Goal: Task Accomplishment & Management: Manage account settings

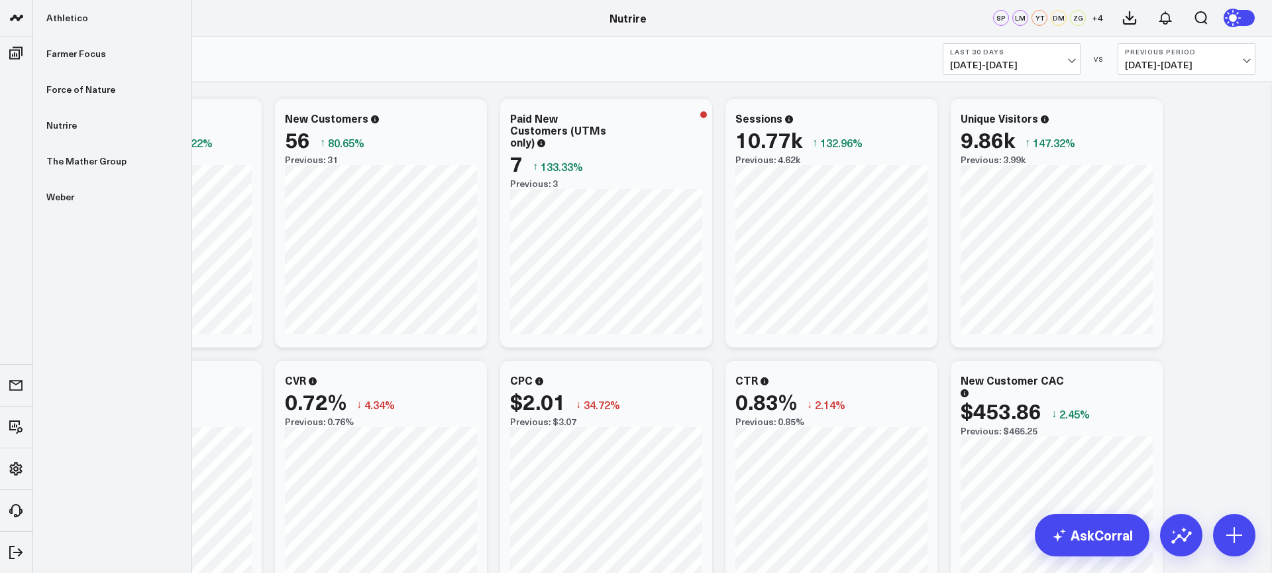
click at [23, 19] on icon at bounding box center [17, 18] width 16 height 16
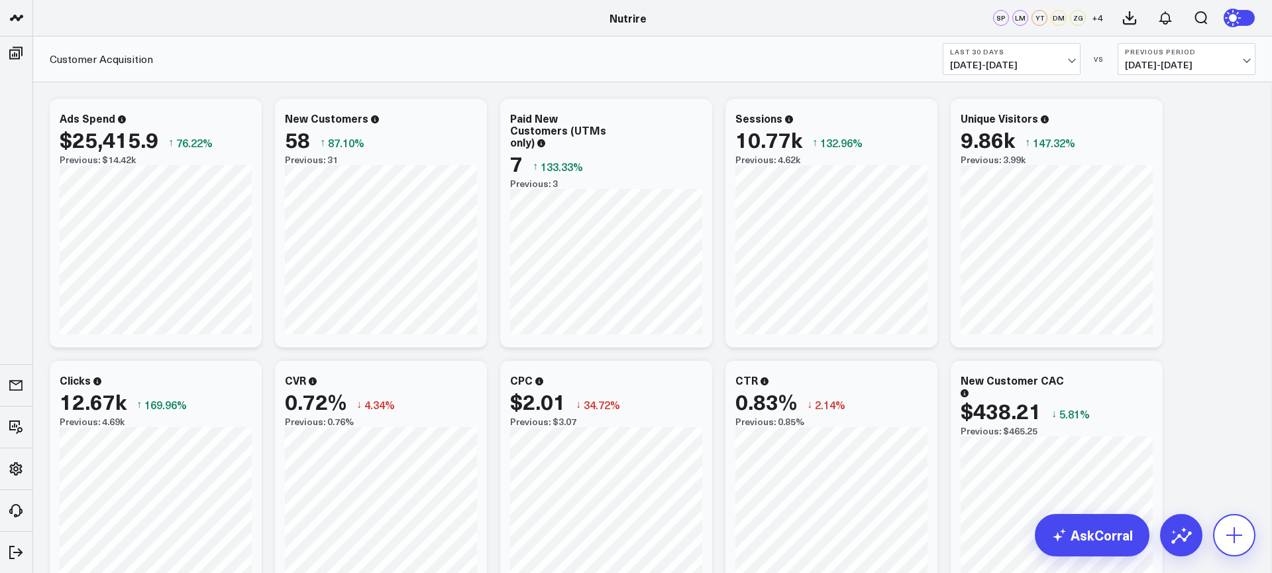
click at [1243, 551] on button at bounding box center [1234, 535] width 42 height 42
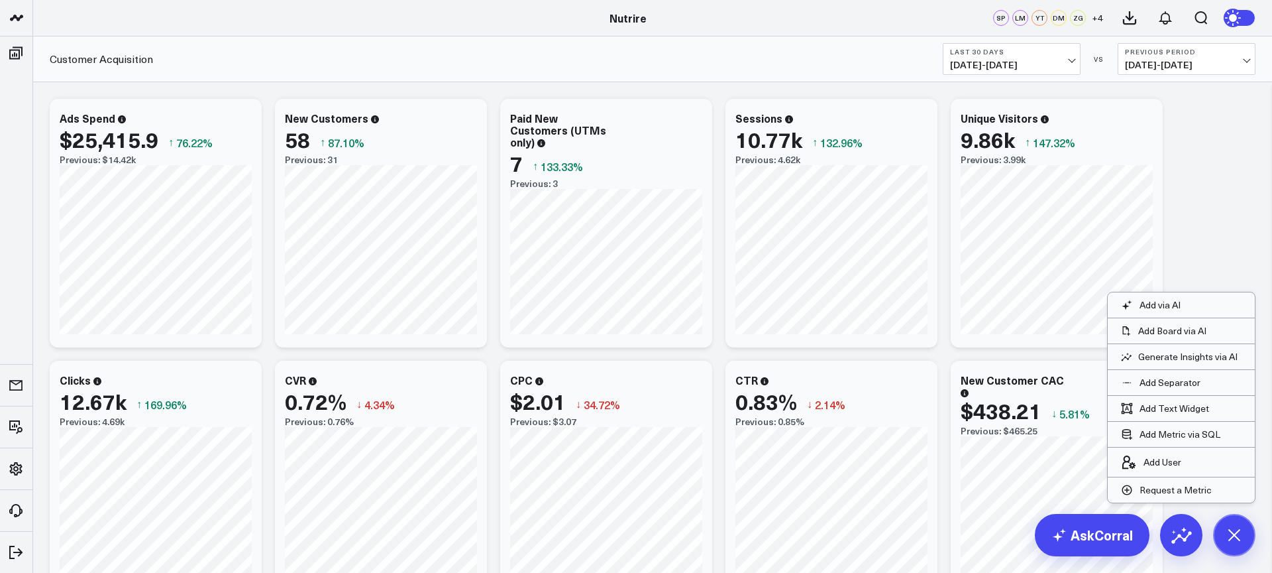
click at [1198, 464] on li "Add User" at bounding box center [1181, 462] width 147 height 30
click at [1170, 464] on p "Add User" at bounding box center [1163, 462] width 38 height 12
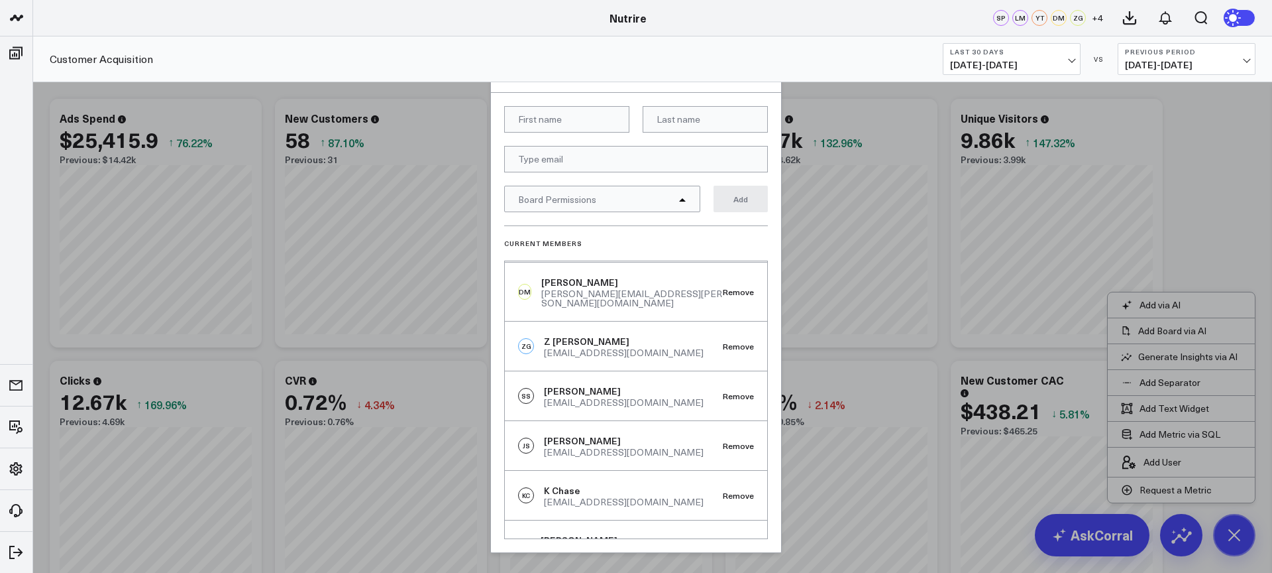
scroll to position [120, 0]
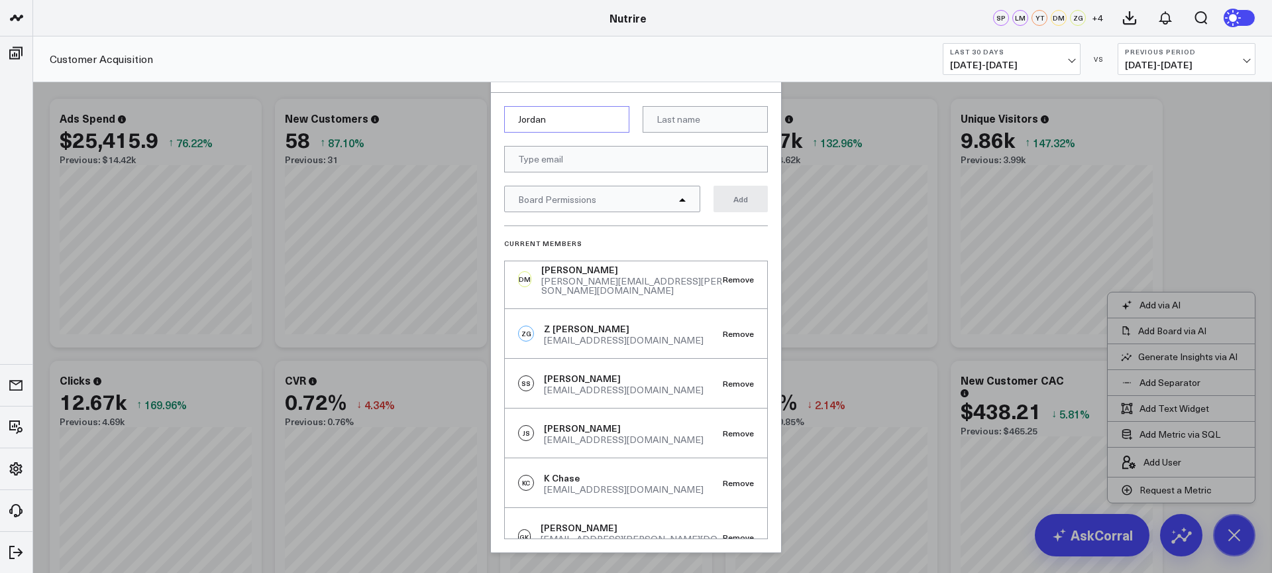
type input "Jordan"
type input "[PERSON_NAME]"
paste input "[PERSON_NAME][EMAIL_ADDRESS][PERSON_NAME][DOMAIN_NAME]"
type input "[PERSON_NAME][EMAIL_ADDRESS][PERSON_NAME][DOMAIN_NAME]"
click at [584, 213] on form "Jordan Siegel jordan.siegel@vokal.io Board Permissions Add" at bounding box center [636, 165] width 264 height 119
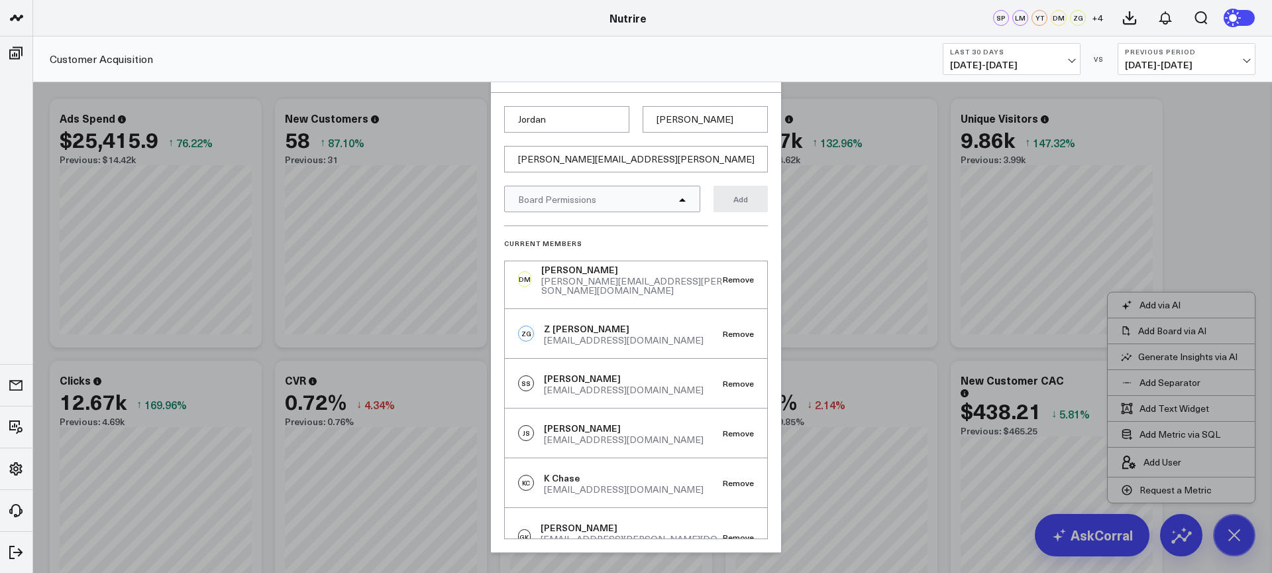
click at [591, 199] on span "Board Permissions" at bounding box center [557, 199] width 78 height 13
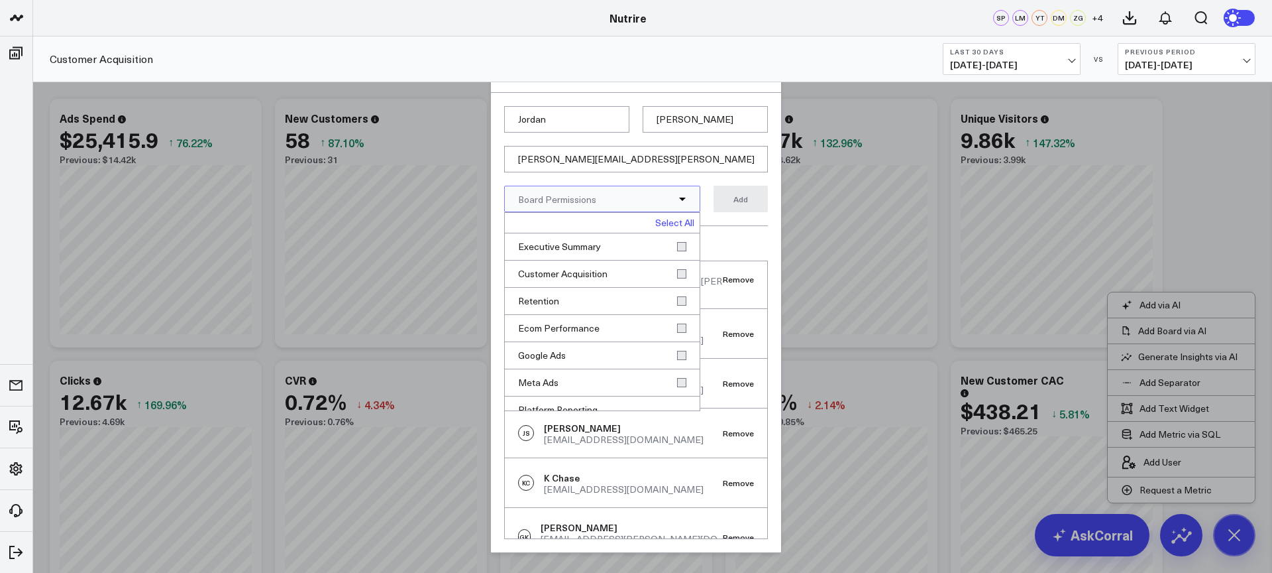
click at [668, 224] on link "Select All" at bounding box center [674, 222] width 39 height 9
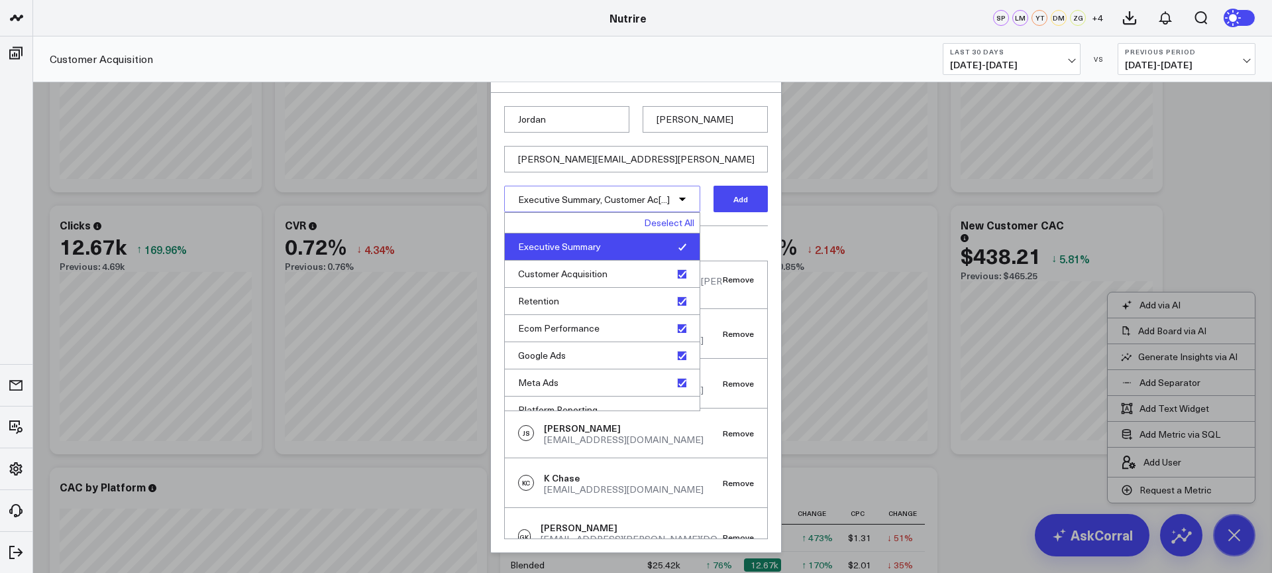
scroll to position [67, 0]
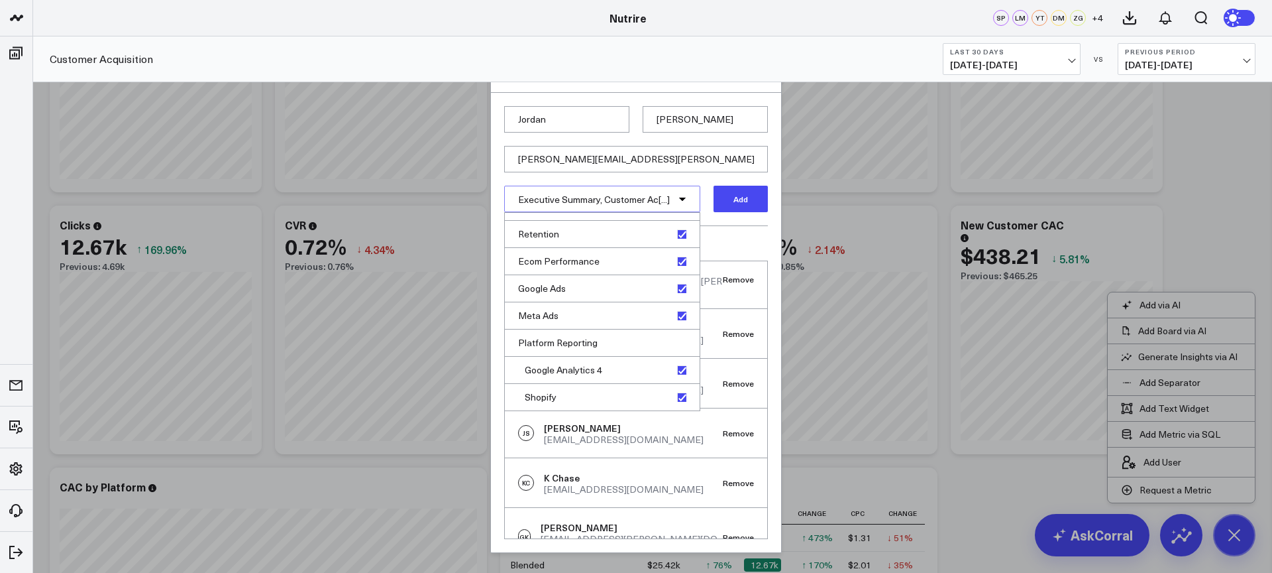
click at [738, 202] on button "Add" at bounding box center [741, 199] width 54 height 27
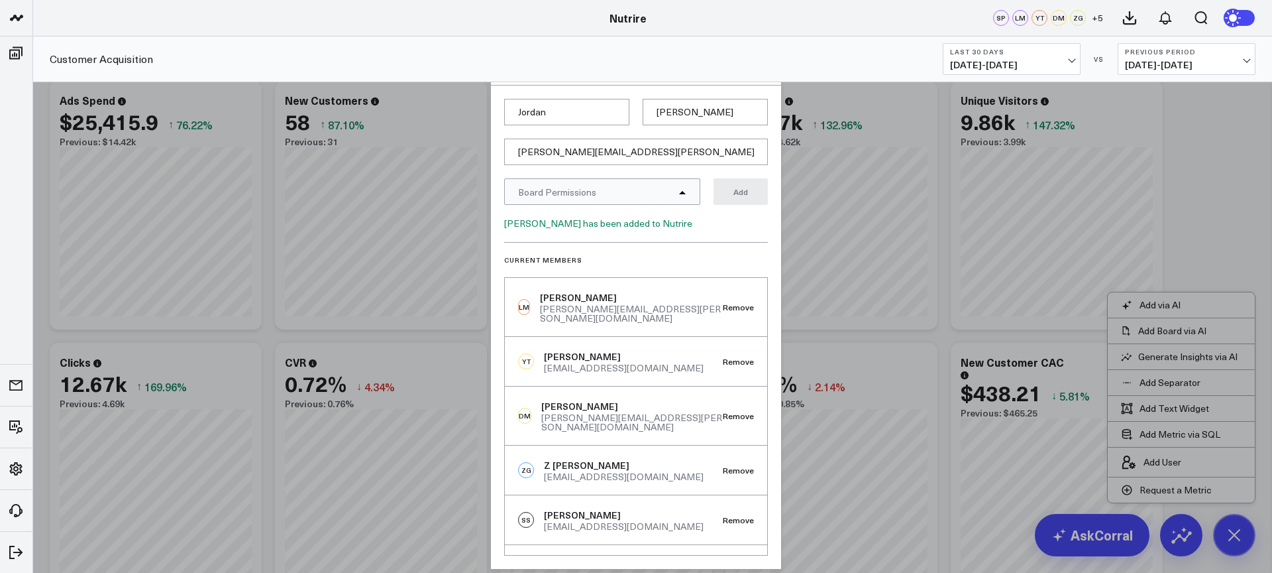
scroll to position [0, 0]
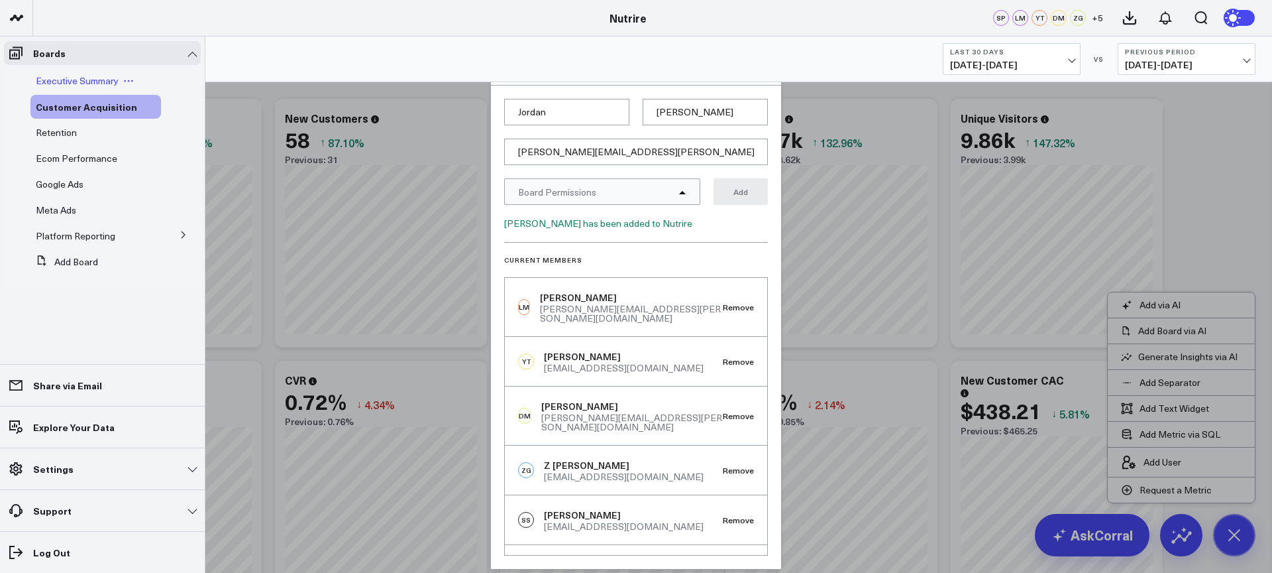
click at [60, 79] on span "Executive Summary" at bounding box center [77, 80] width 83 height 13
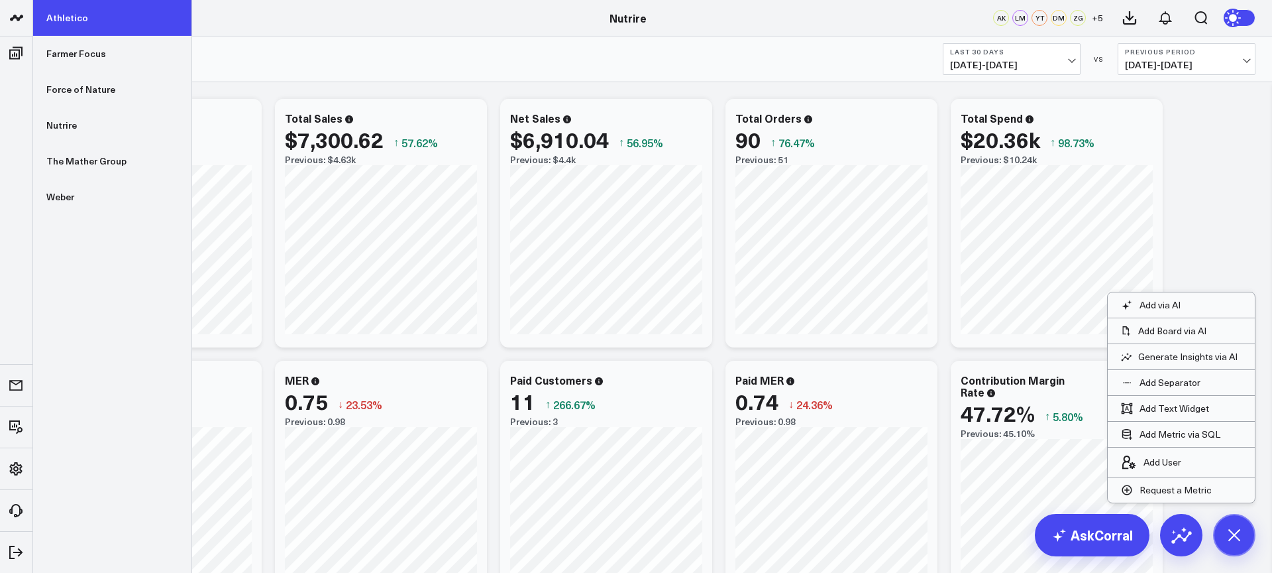
click at [76, 34] on link "Athletico" at bounding box center [112, 18] width 158 height 36
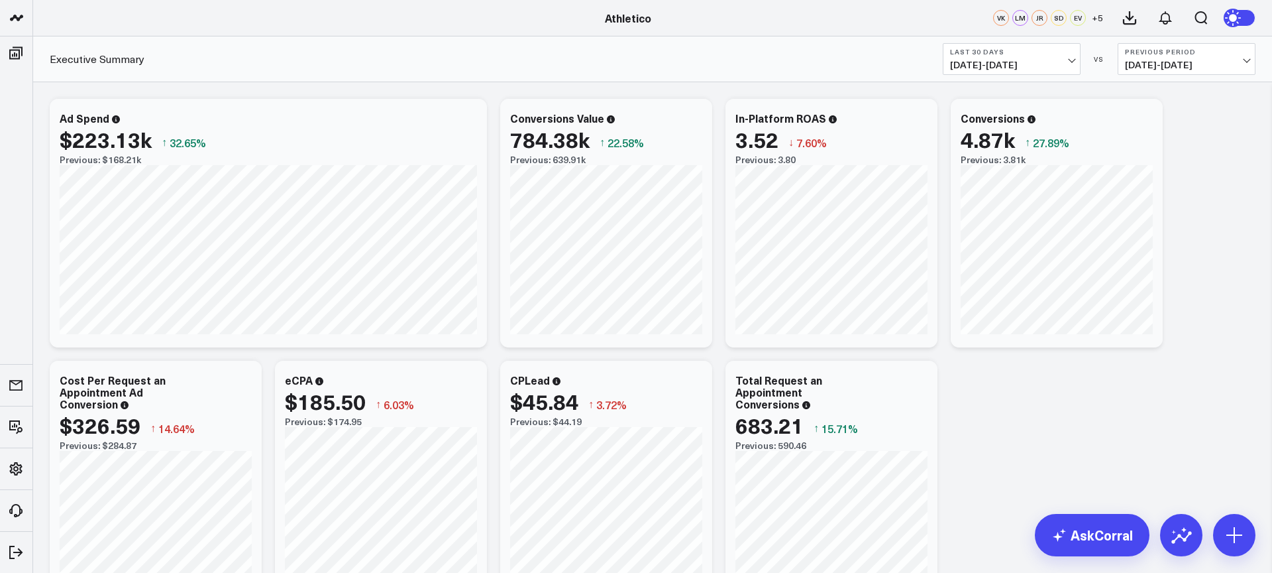
click at [1240, 534] on icon at bounding box center [1234, 534] width 21 height 21
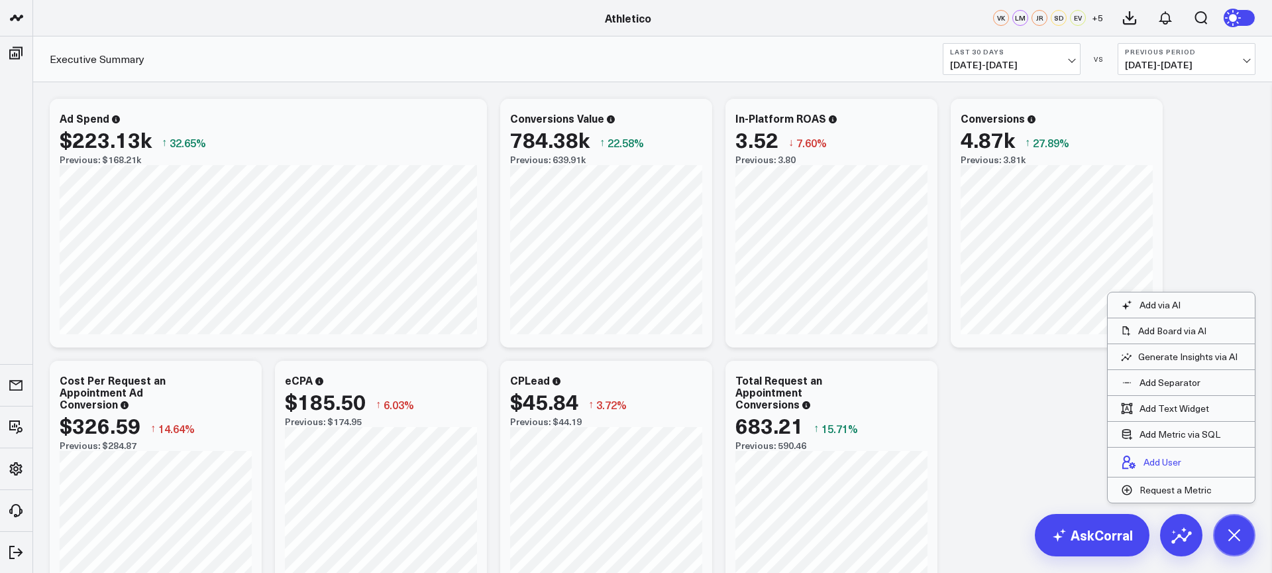
click at [1176, 463] on p "Add User" at bounding box center [1163, 462] width 38 height 12
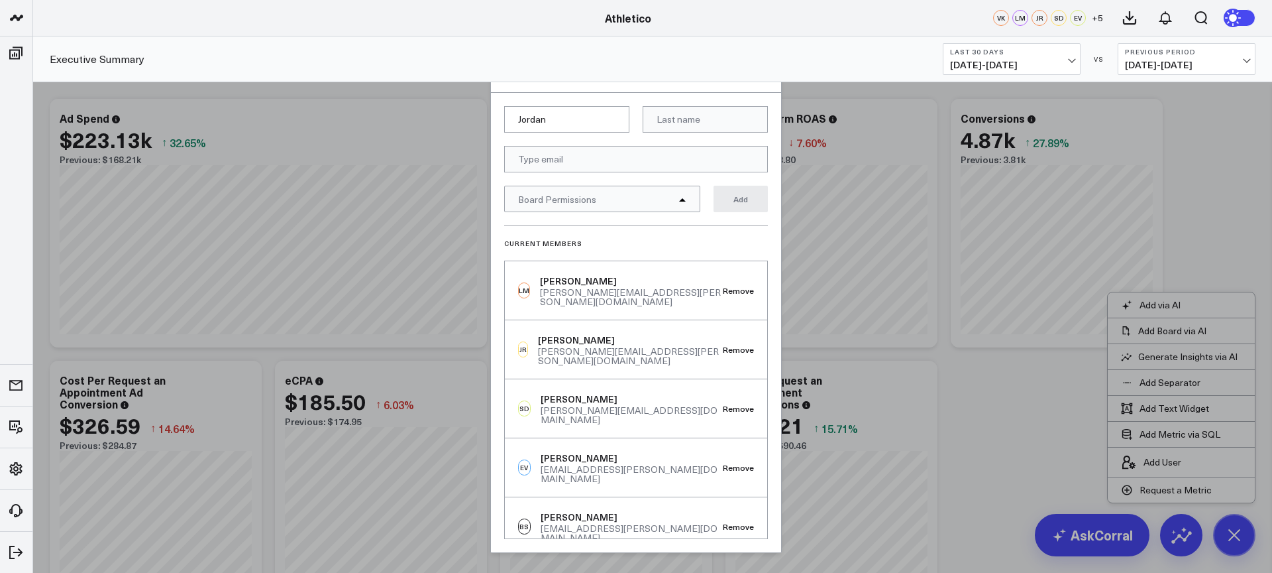
type input "Jordan"
type input "[PERSON_NAME]"
paste input "[PERSON_NAME][EMAIL_ADDRESS][PERSON_NAME][DOMAIN_NAME]"
type input "[PERSON_NAME][EMAIL_ADDRESS][PERSON_NAME][DOMAIN_NAME]"
click at [663, 199] on div "Board Permissions" at bounding box center [602, 199] width 196 height 27
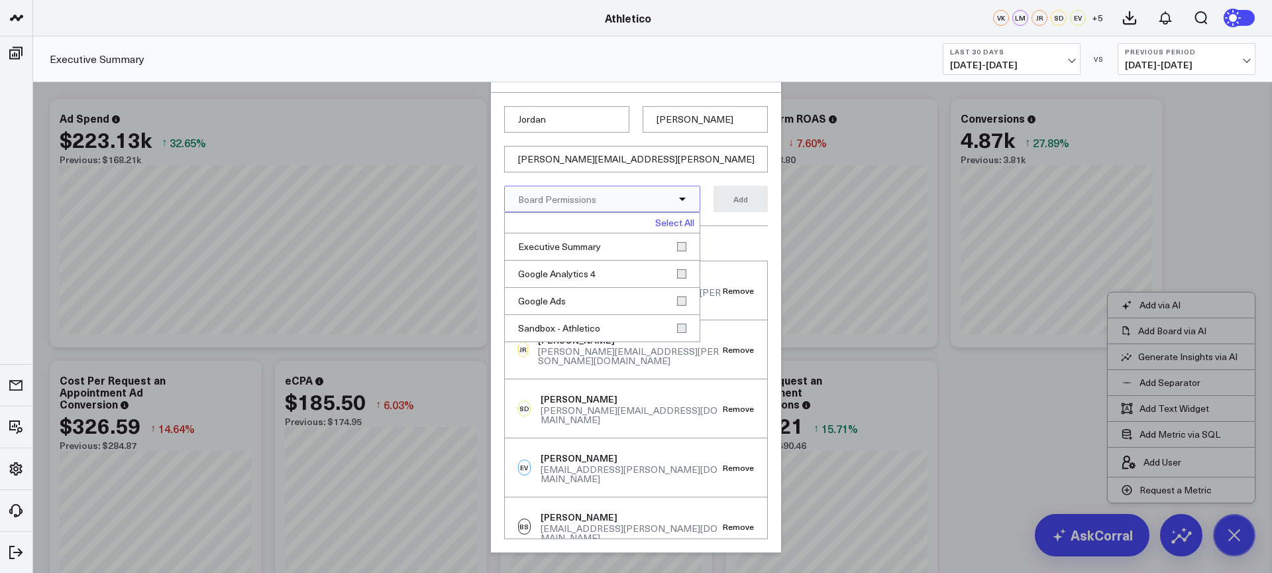
click at [685, 224] on link "Select All" at bounding box center [674, 222] width 39 height 9
click at [739, 229] on div "Current Members LM Lance Muranaga lance.muranaga@vokal.io Remove JR Joe Roppo j…" at bounding box center [636, 381] width 264 height 313
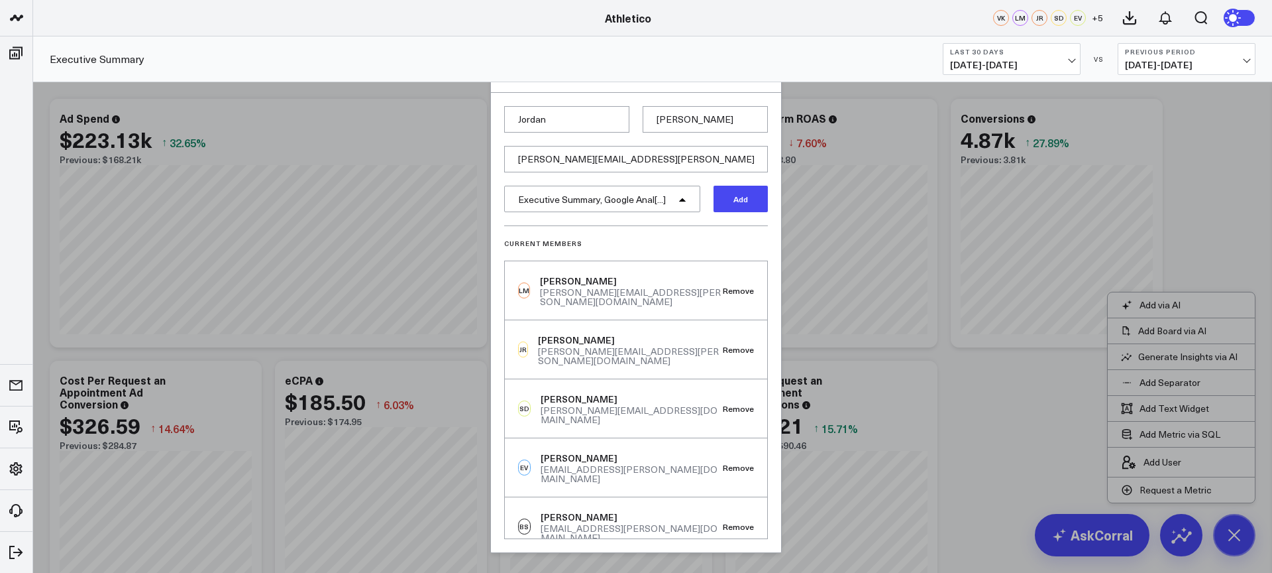
click at [728, 205] on button "Add" at bounding box center [741, 199] width 54 height 27
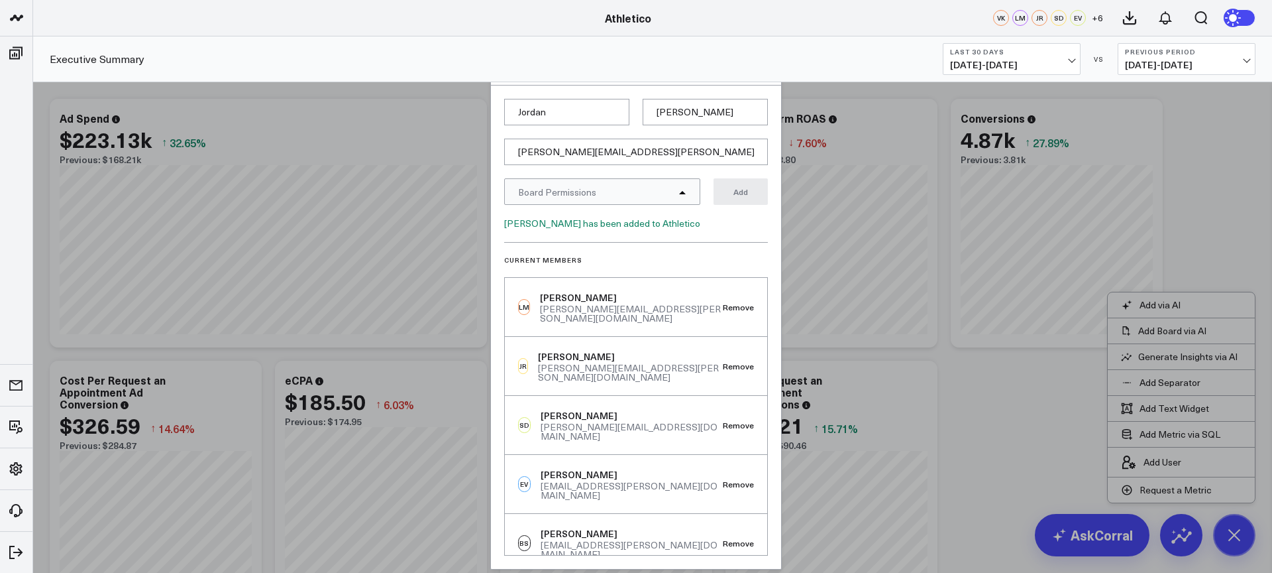
click at [869, 43] on div "Executive Summary Last 30 Days 08/03/25 - 09/01/25 VS Previous Period 07/04/25 …" at bounding box center [652, 59] width 1239 height 46
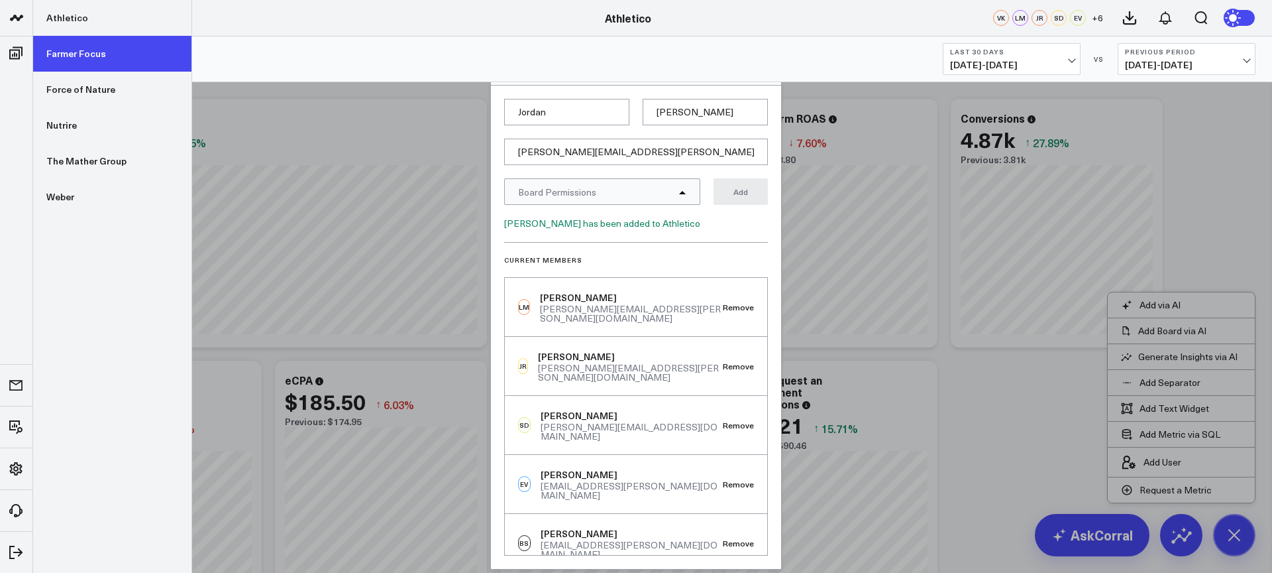
click at [66, 50] on link "Farmer Focus" at bounding box center [112, 54] width 158 height 36
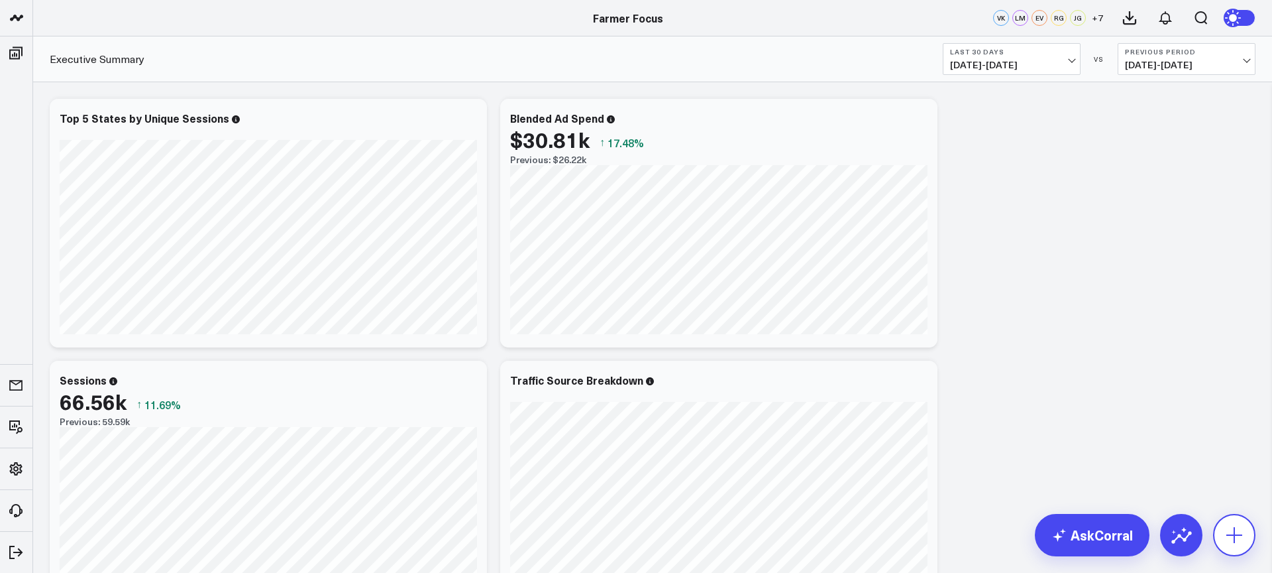
click at [1226, 535] on icon at bounding box center [1234, 534] width 21 height 21
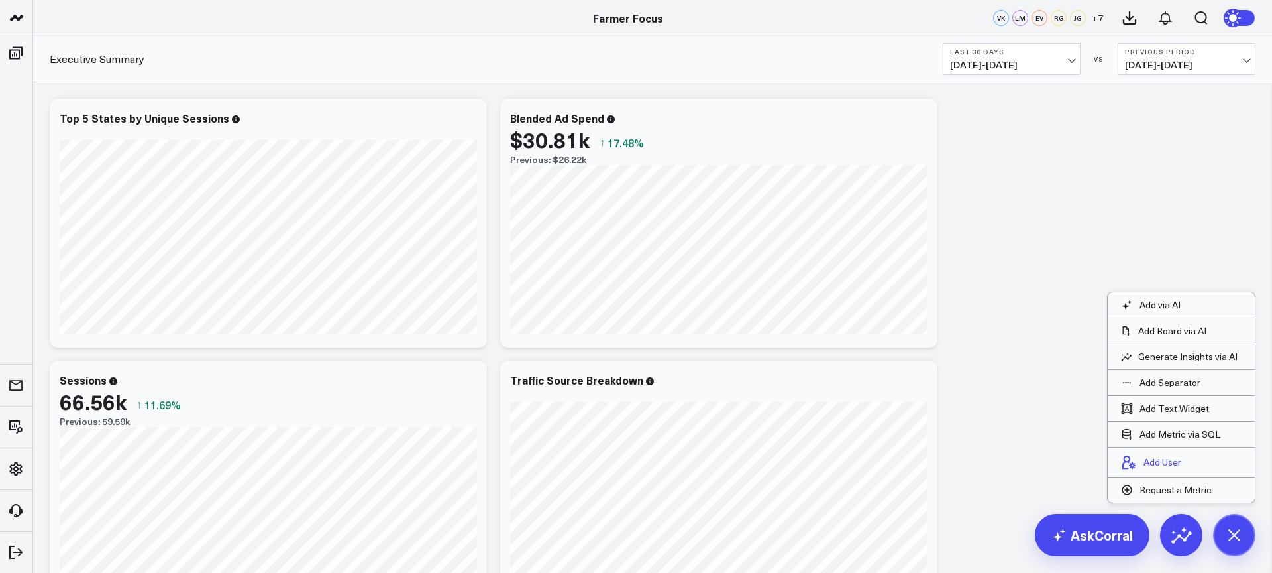
click at [1171, 461] on p "Add User" at bounding box center [1163, 462] width 38 height 12
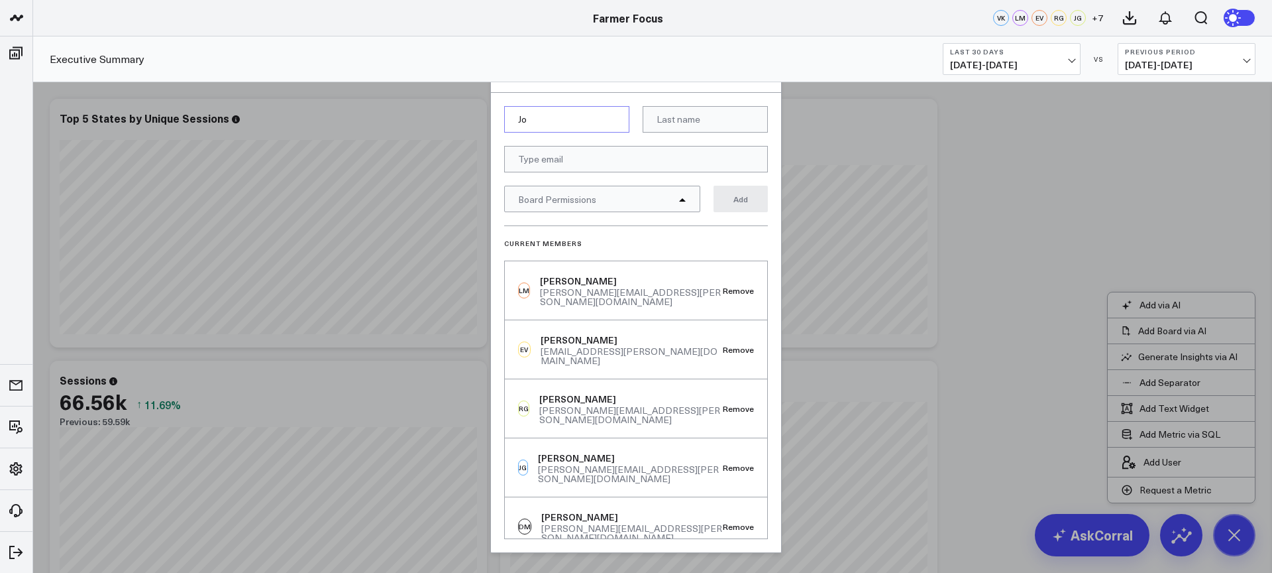
click at [608, 117] on input "Jo" at bounding box center [566, 119] width 125 height 27
type input "Jordan"
type input "[PERSON_NAME]"
paste input "[PERSON_NAME][EMAIL_ADDRESS][PERSON_NAME][DOMAIN_NAME]"
type input "[PERSON_NAME][EMAIL_ADDRESS][PERSON_NAME][DOMAIN_NAME]"
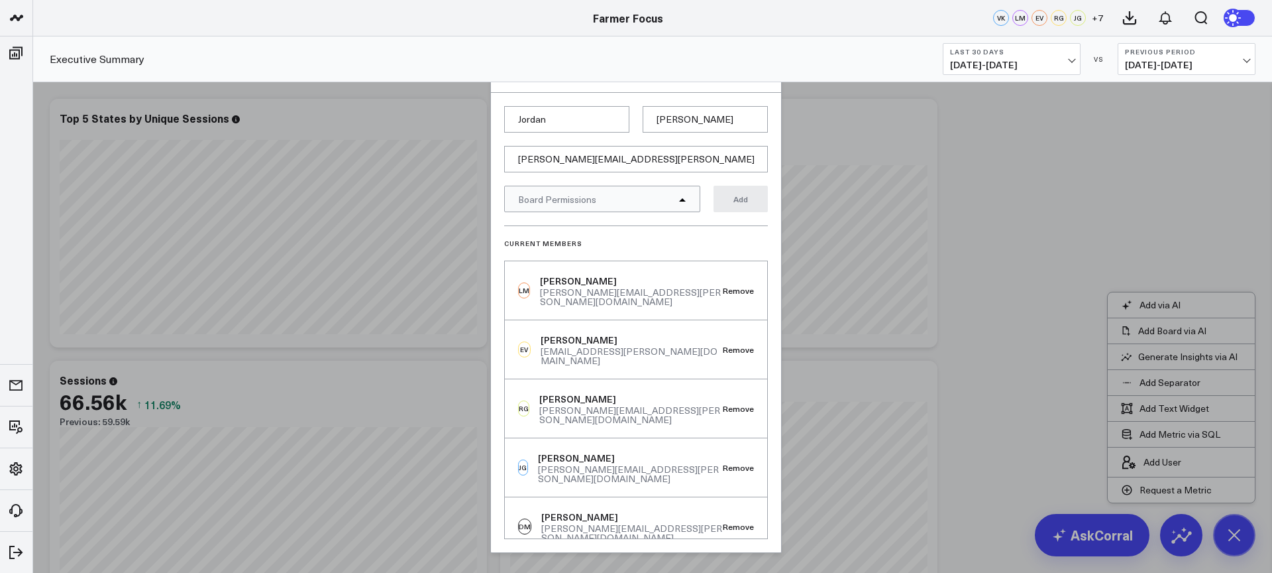
click at [583, 205] on span "Board Permissions" at bounding box center [557, 199] width 78 height 13
click at [686, 224] on link "Select All" at bounding box center [674, 222] width 39 height 9
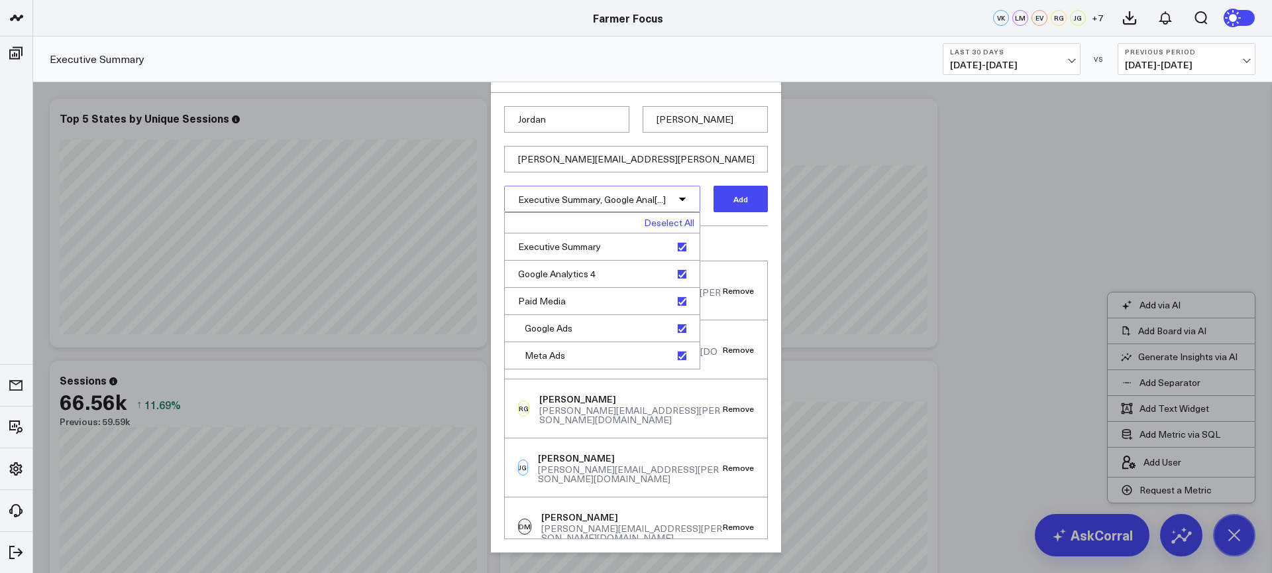
click at [735, 201] on button "Add" at bounding box center [741, 199] width 54 height 27
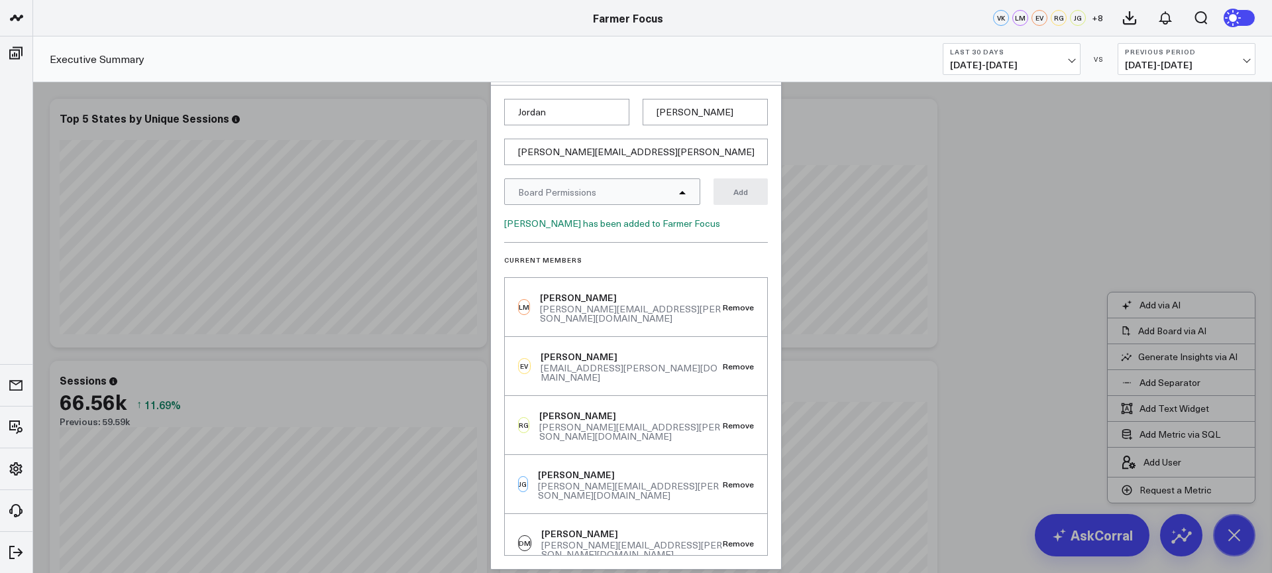
click at [973, 212] on div at bounding box center [636, 286] width 1272 height 573
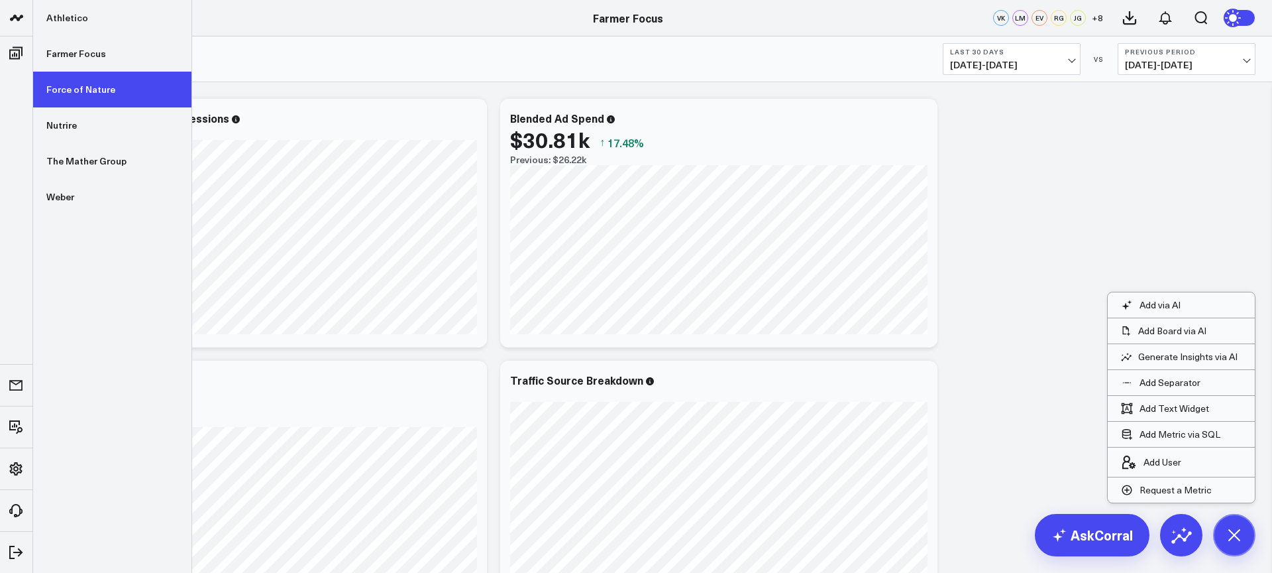
click at [62, 82] on link "Force of Nature" at bounding box center [112, 90] width 158 height 36
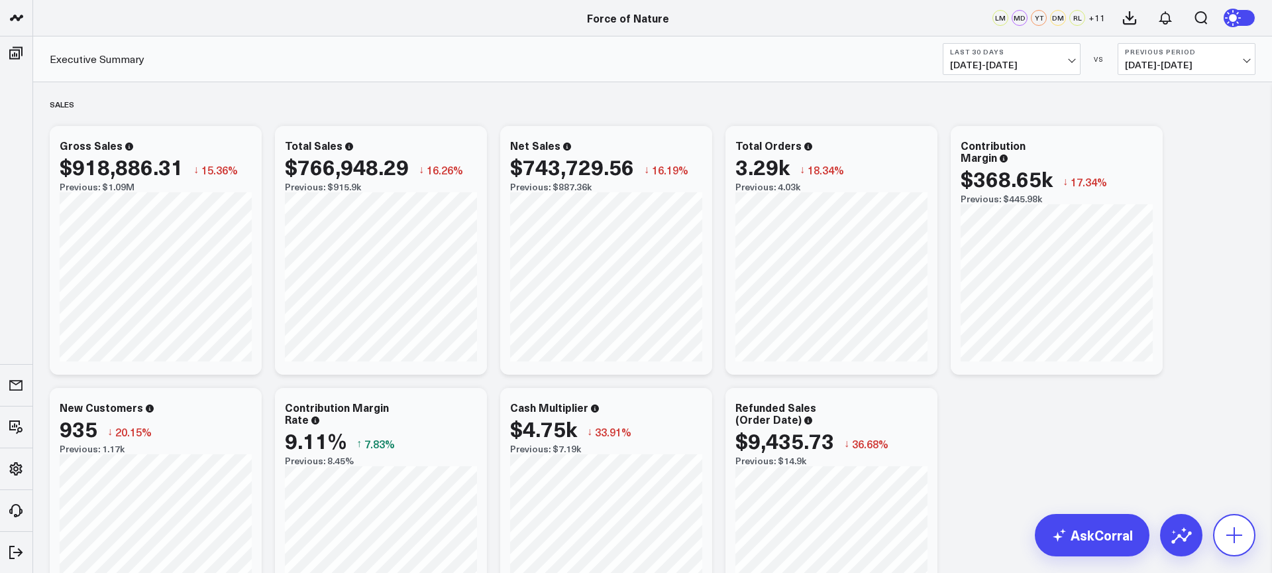
click at [1248, 532] on button at bounding box center [1234, 535] width 42 height 42
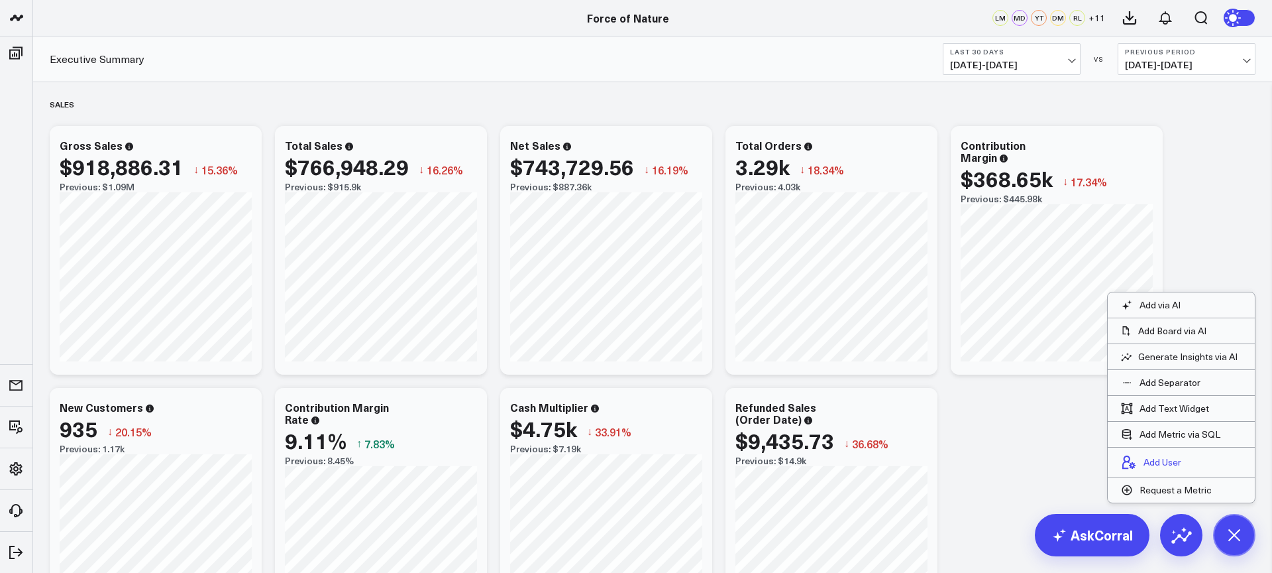
click at [1178, 463] on p "Add User" at bounding box center [1163, 462] width 38 height 12
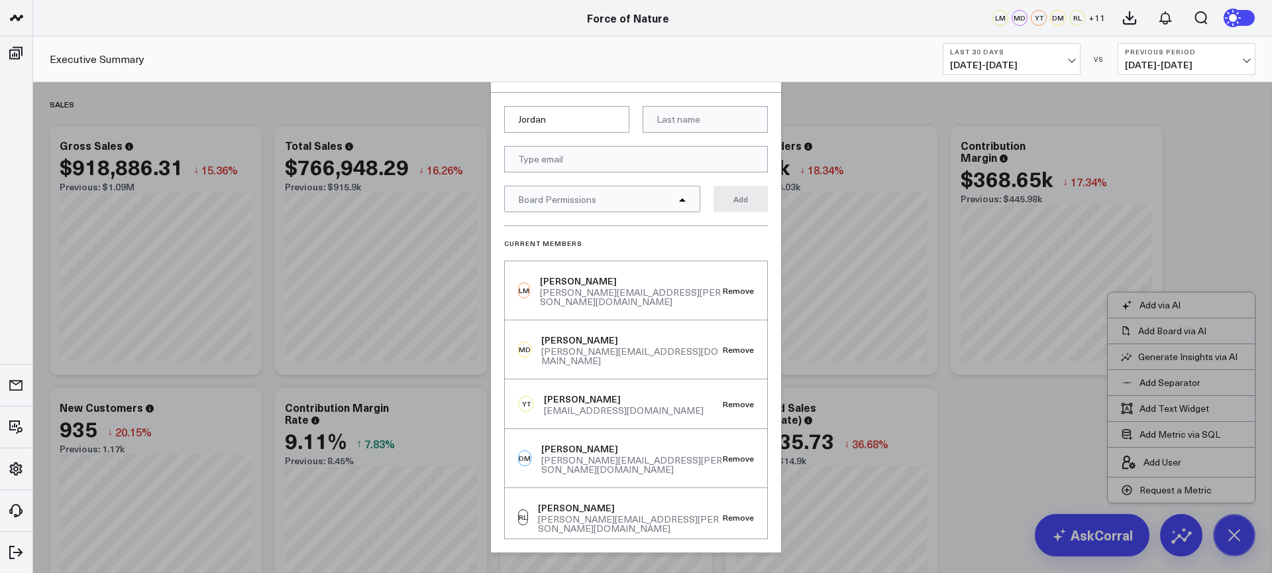
type input "Jordan"
type input "s"
type input "[PERSON_NAME]"
paste input "[PERSON_NAME][EMAIL_ADDRESS][PERSON_NAME][DOMAIN_NAME]"
type input "[PERSON_NAME][EMAIL_ADDRESS][PERSON_NAME][DOMAIN_NAME]"
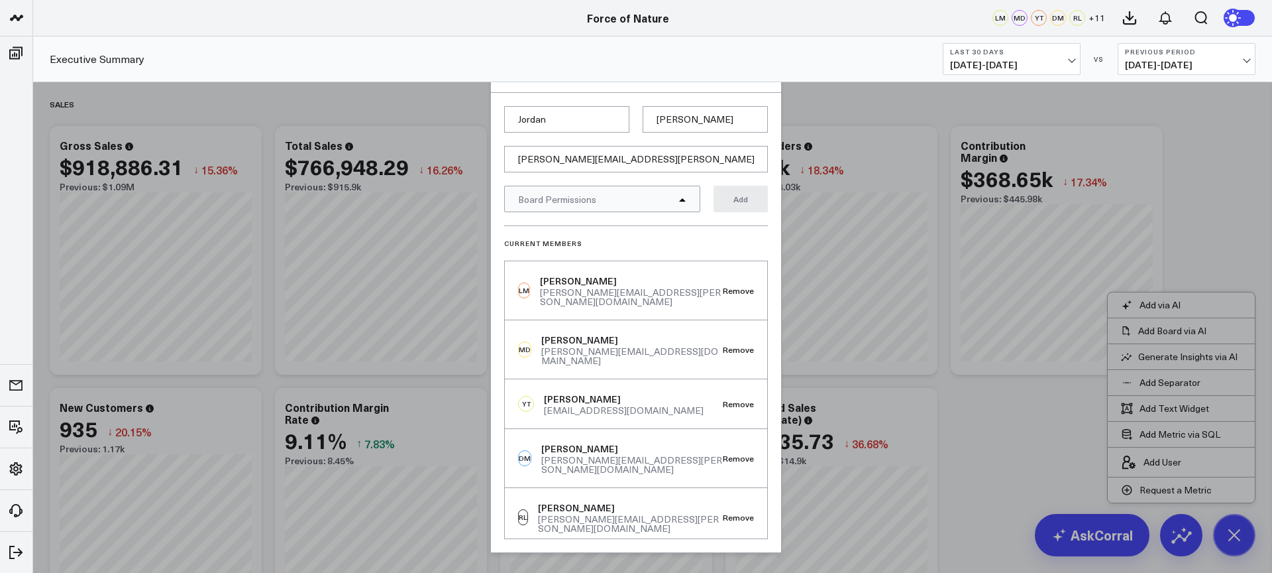
click at [639, 191] on div "Board Permissions" at bounding box center [602, 199] width 196 height 27
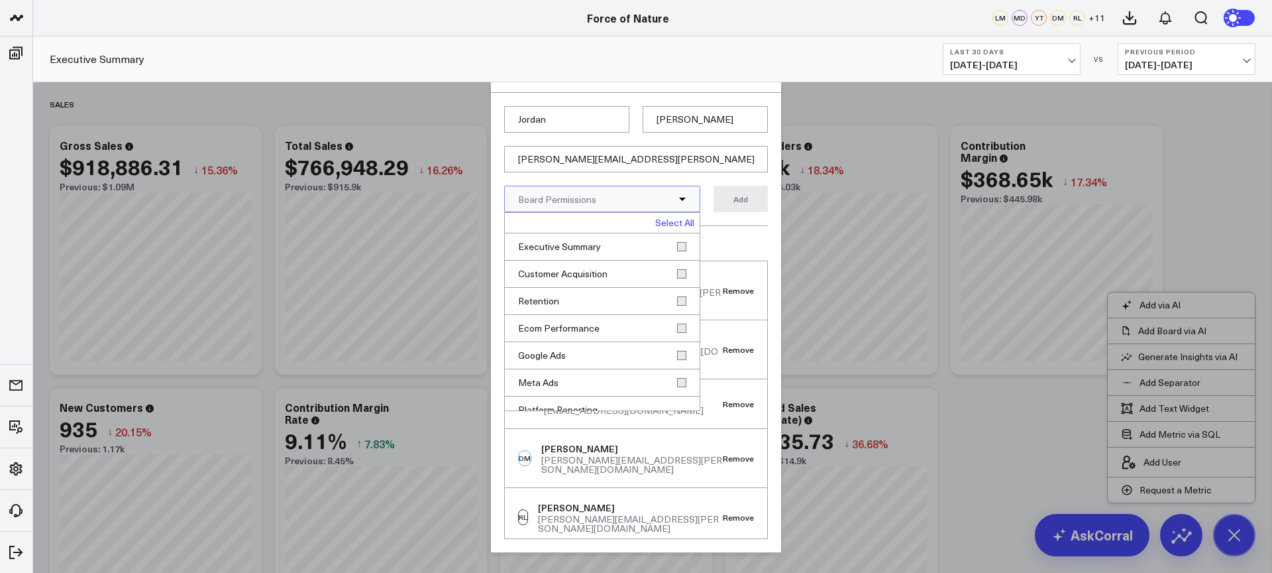
click at [665, 224] on link "Select All" at bounding box center [674, 222] width 39 height 9
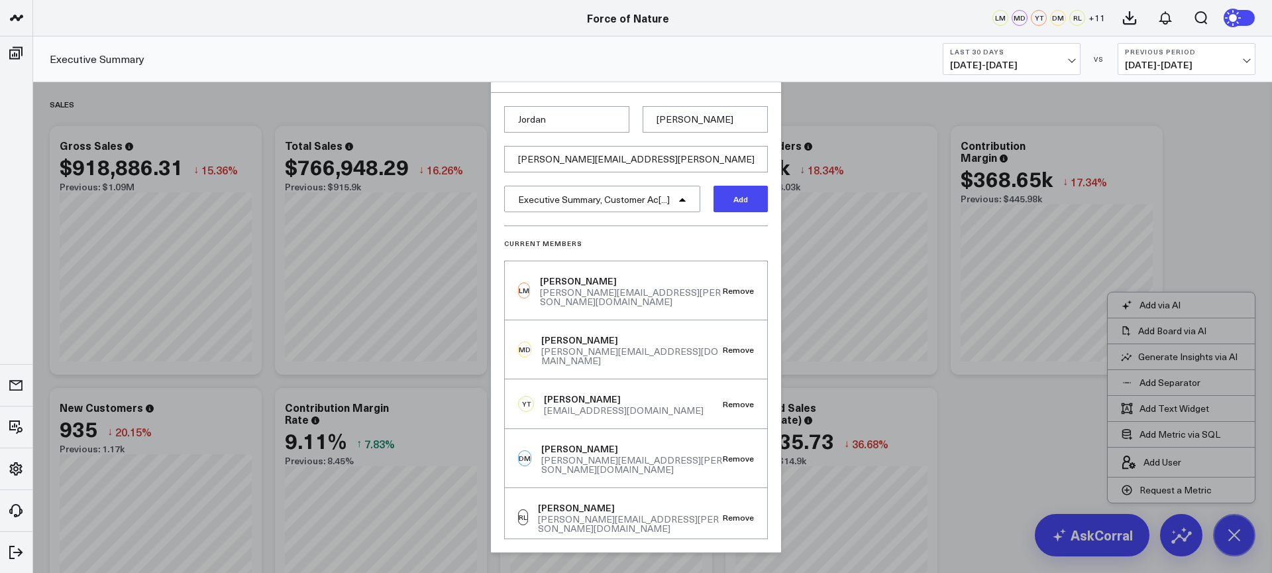
click at [740, 211] on button "Add" at bounding box center [741, 199] width 54 height 27
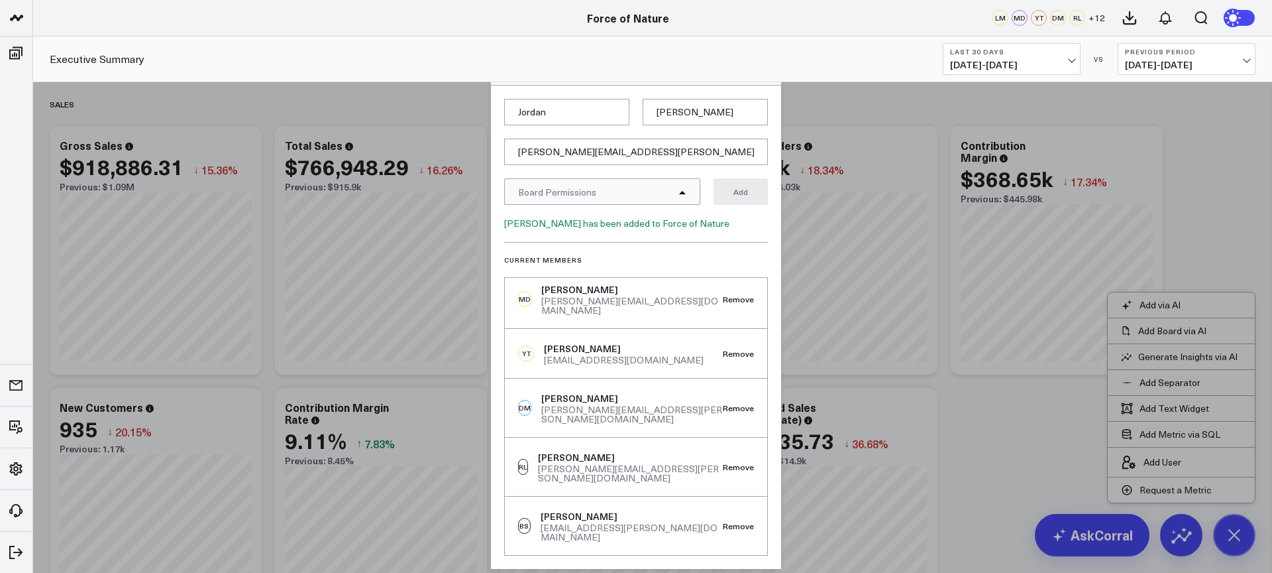
scroll to position [74, 0]
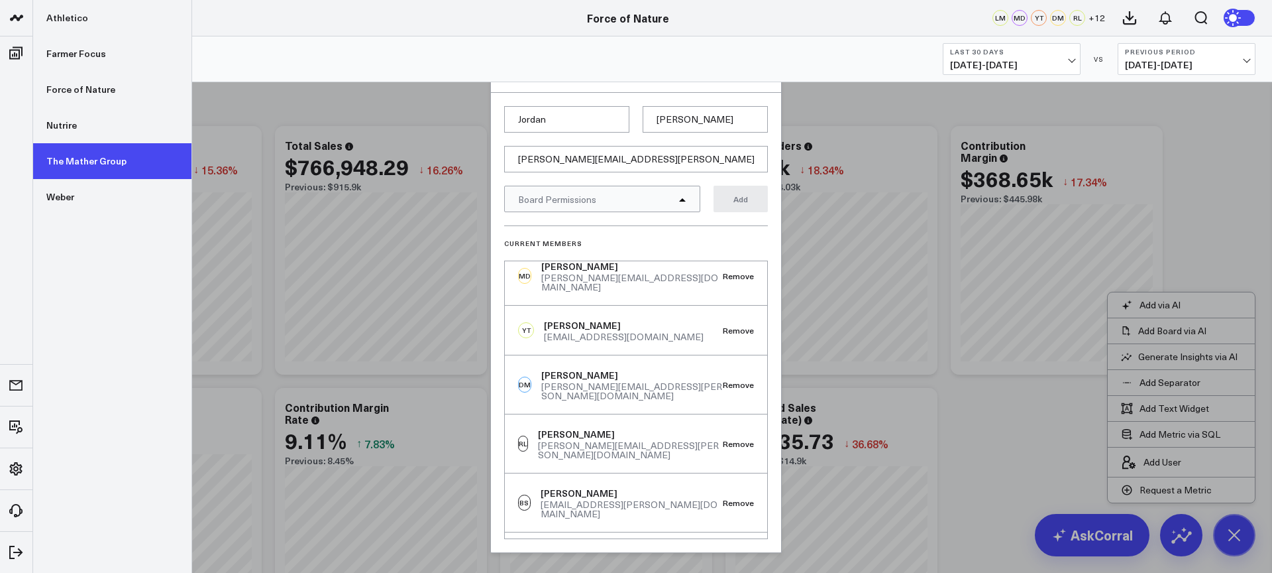
click at [82, 155] on link "The Mather Group" at bounding box center [112, 161] width 158 height 36
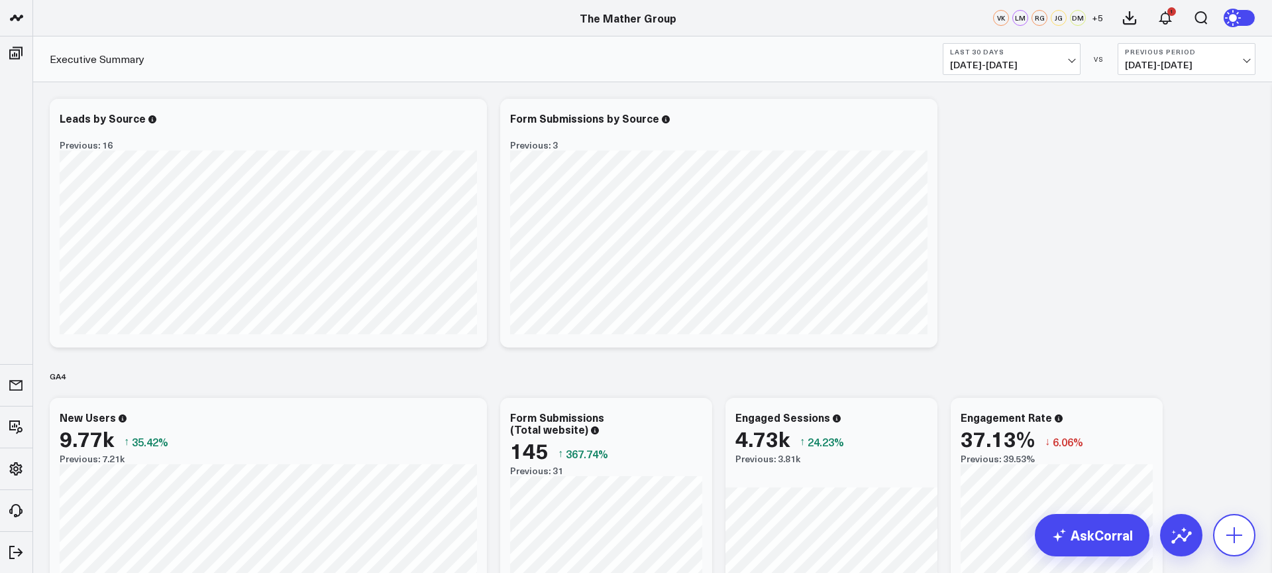
click at [1233, 547] on button at bounding box center [1234, 535] width 42 height 42
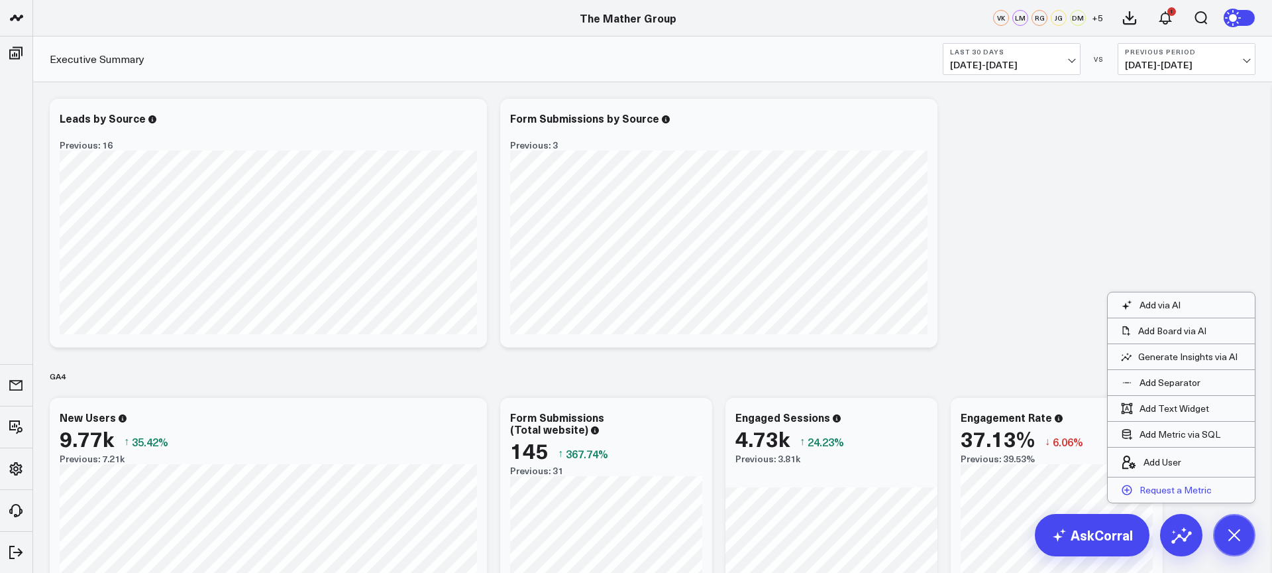
click at [1199, 493] on p "Request a Metric" at bounding box center [1176, 490] width 72 height 12
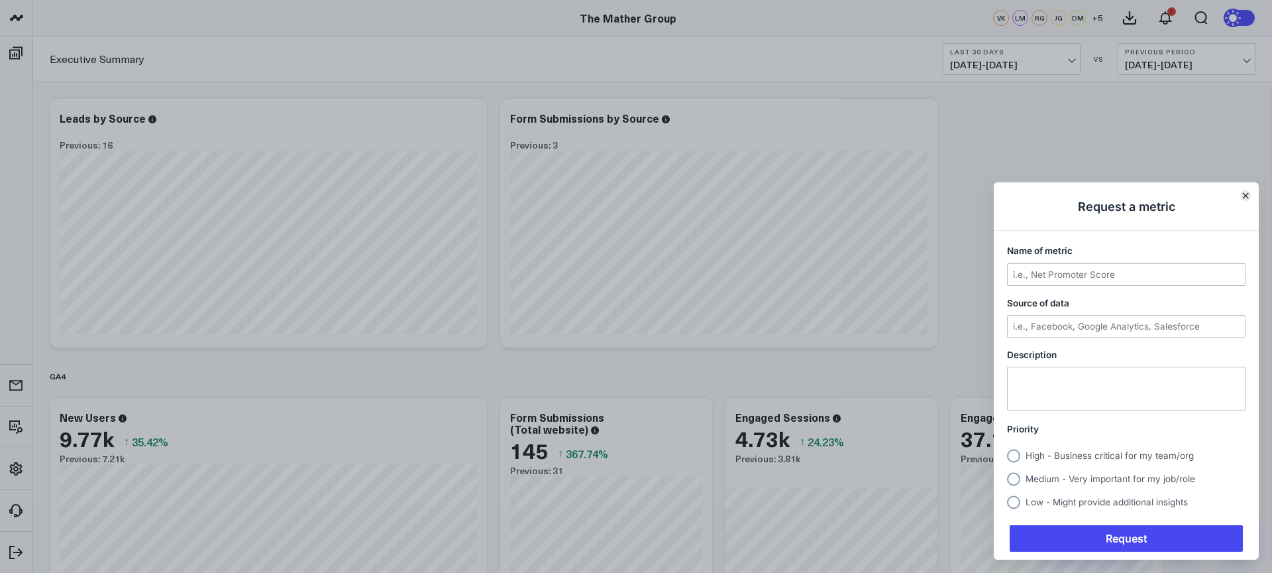
click at [1247, 196] on icon "Close" at bounding box center [1246, 195] width 7 height 7
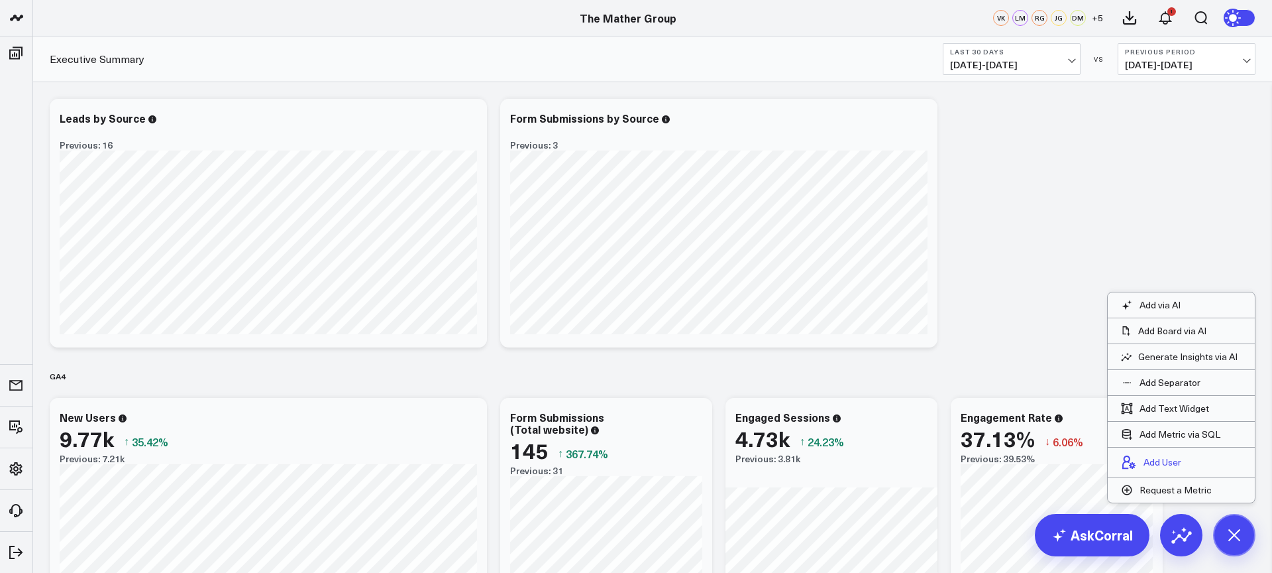
click at [1178, 461] on p "Add User" at bounding box center [1163, 462] width 38 height 12
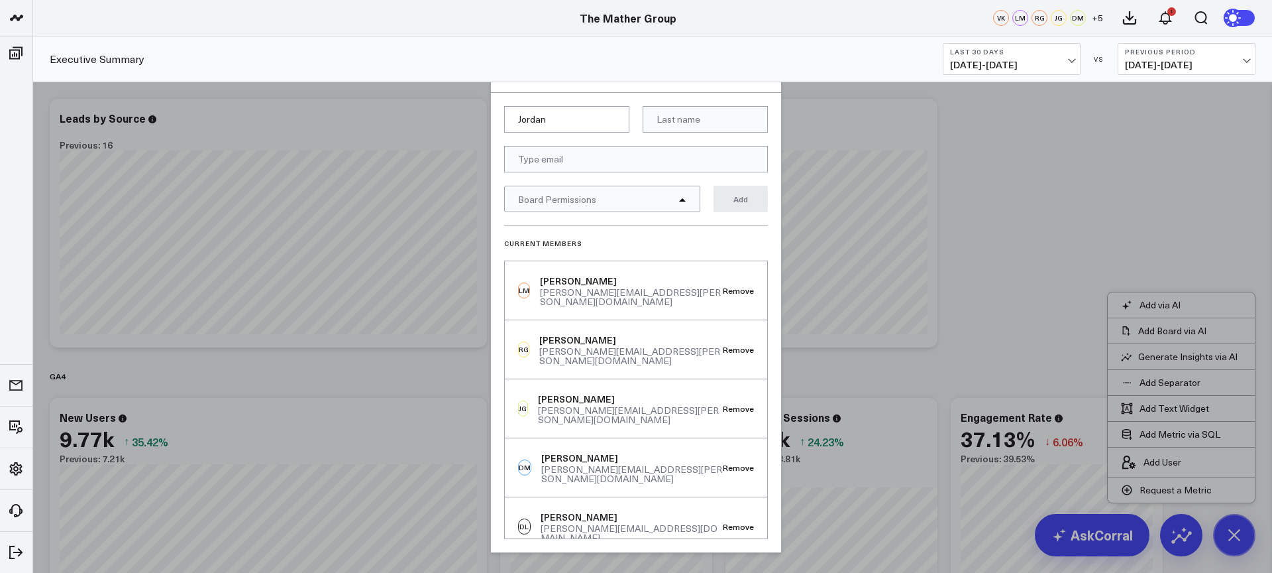
type input "Jordan"
type input "[PERSON_NAME]"
paste input "jordan.siegel@vokal.io"
type input "jordan.siegel@vokal.io"
click at [673, 194] on div "Board Permissions" at bounding box center [602, 199] width 196 height 27
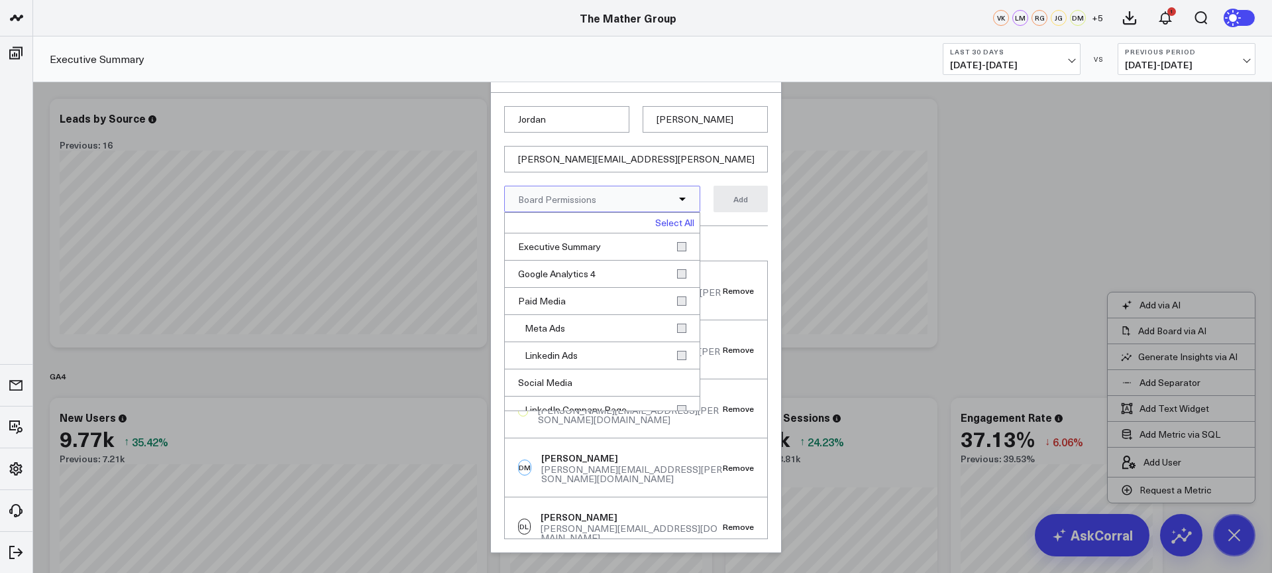
click at [661, 225] on link "Select All" at bounding box center [674, 222] width 39 height 9
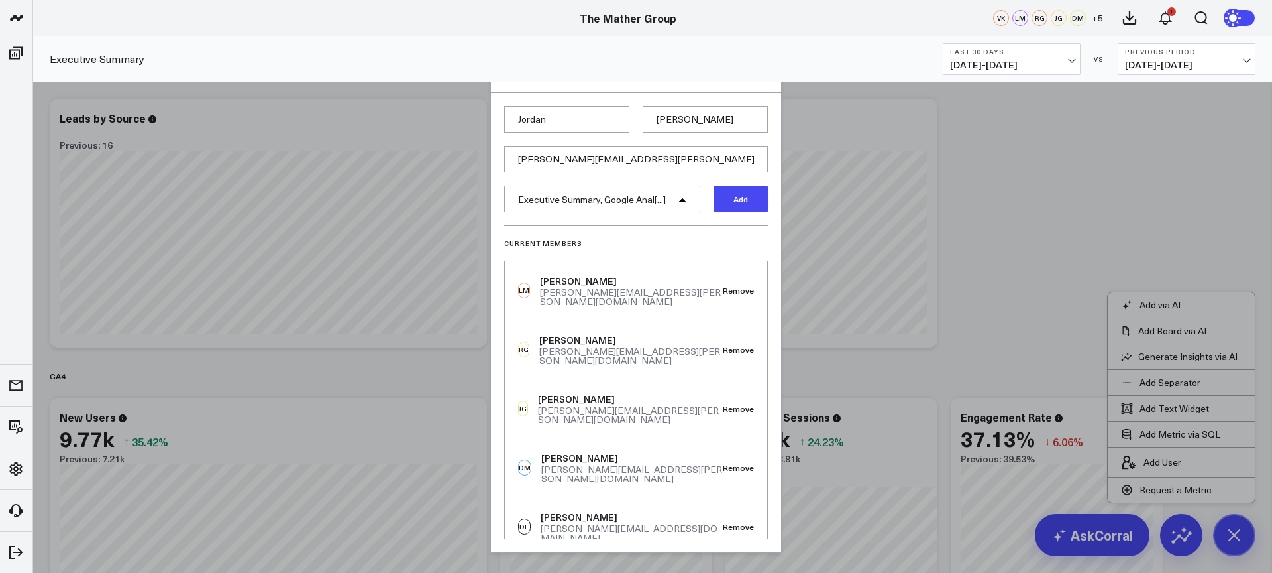
click at [735, 199] on button "Add" at bounding box center [741, 199] width 54 height 27
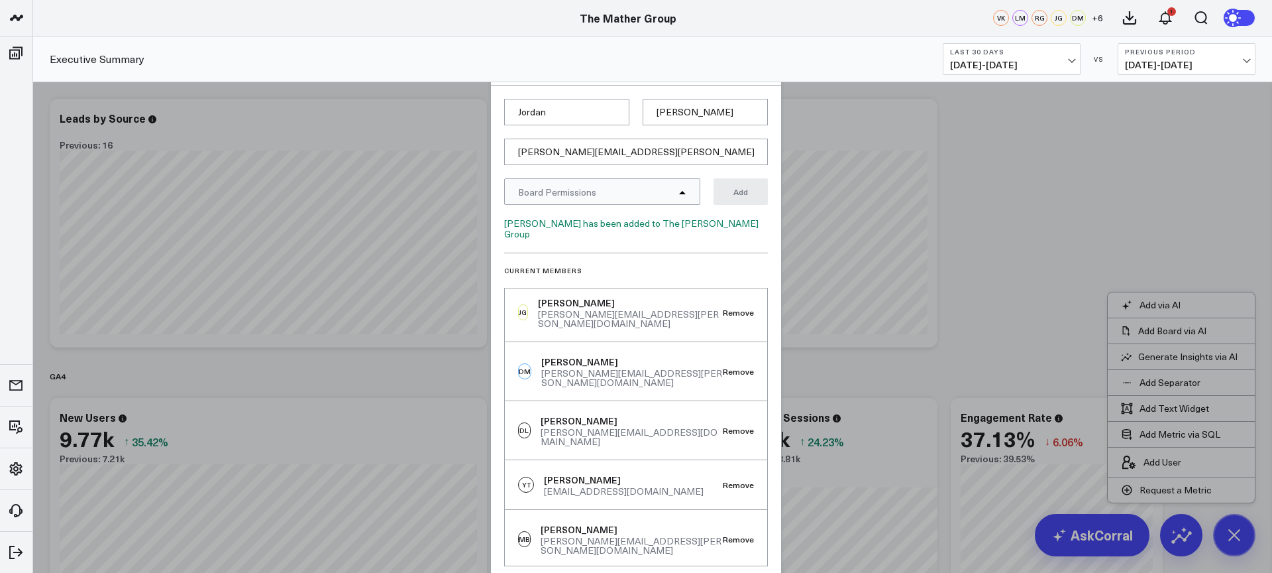
scroll to position [10, 0]
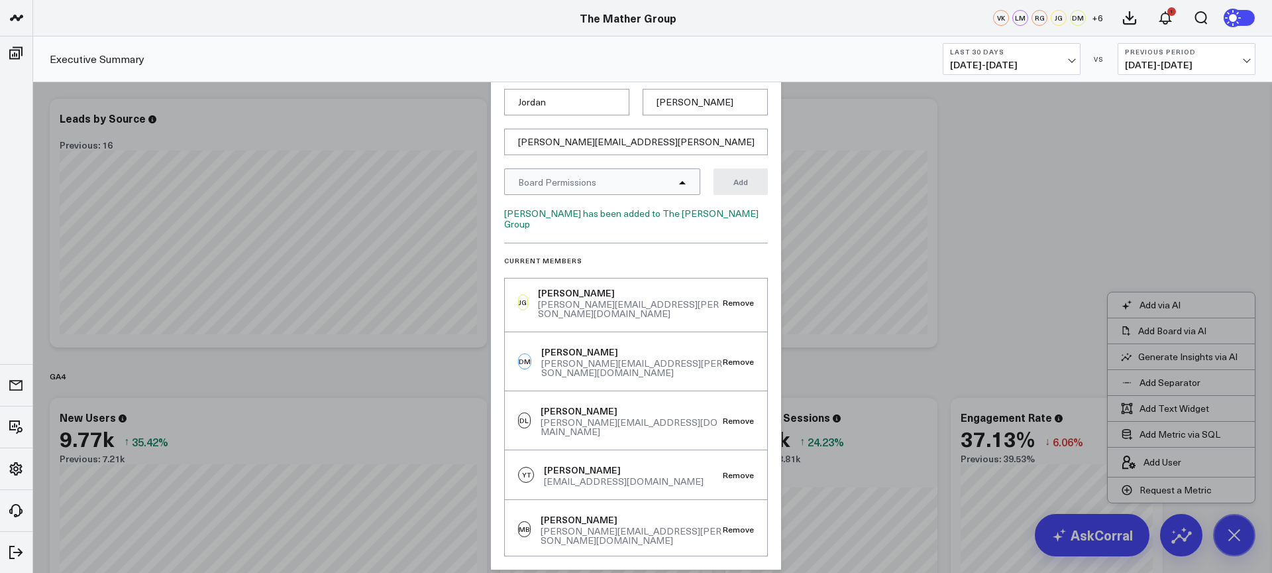
click at [1105, 339] on div at bounding box center [636, 286] width 1272 height 573
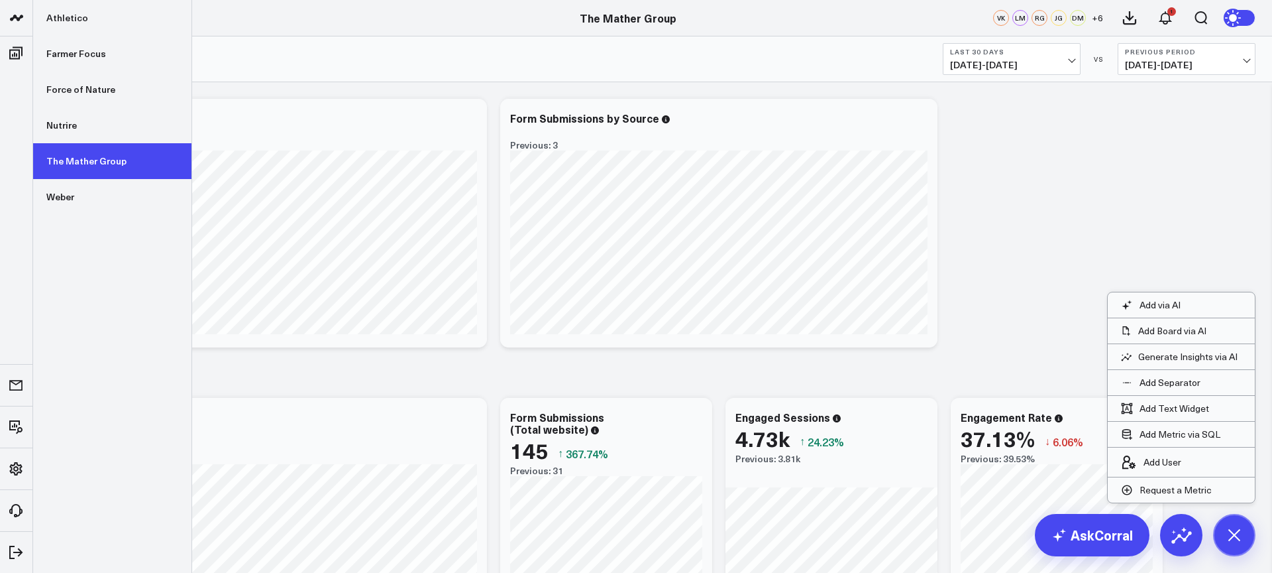
click at [77, 177] on link "The Mather Group" at bounding box center [112, 161] width 158 height 36
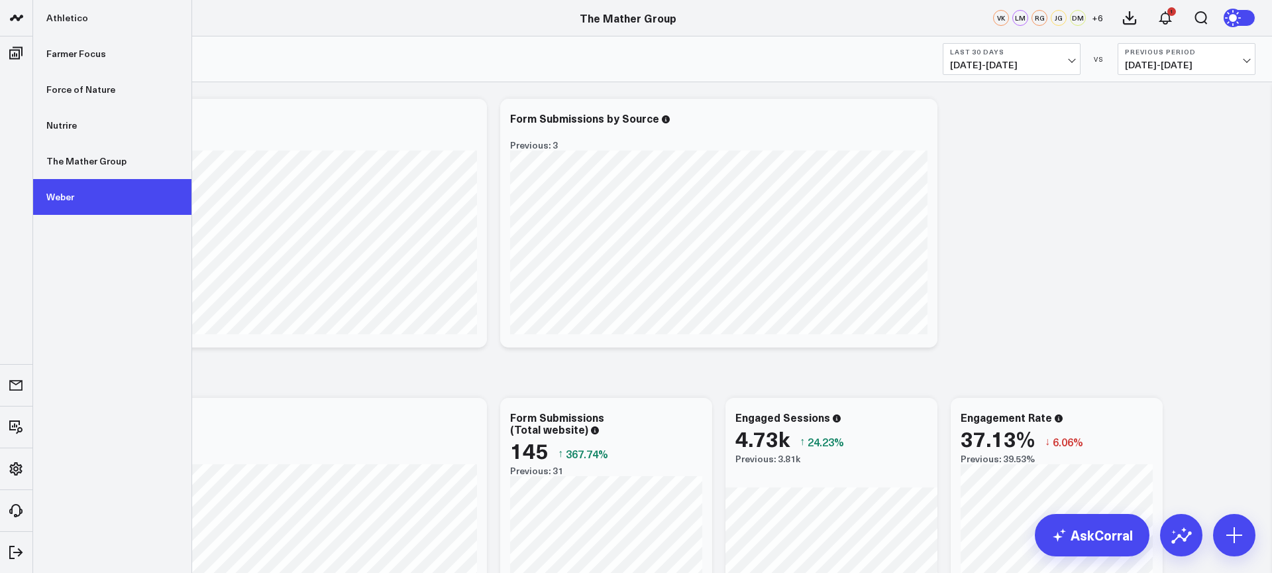
click at [78, 190] on link "Weber" at bounding box center [112, 197] width 158 height 36
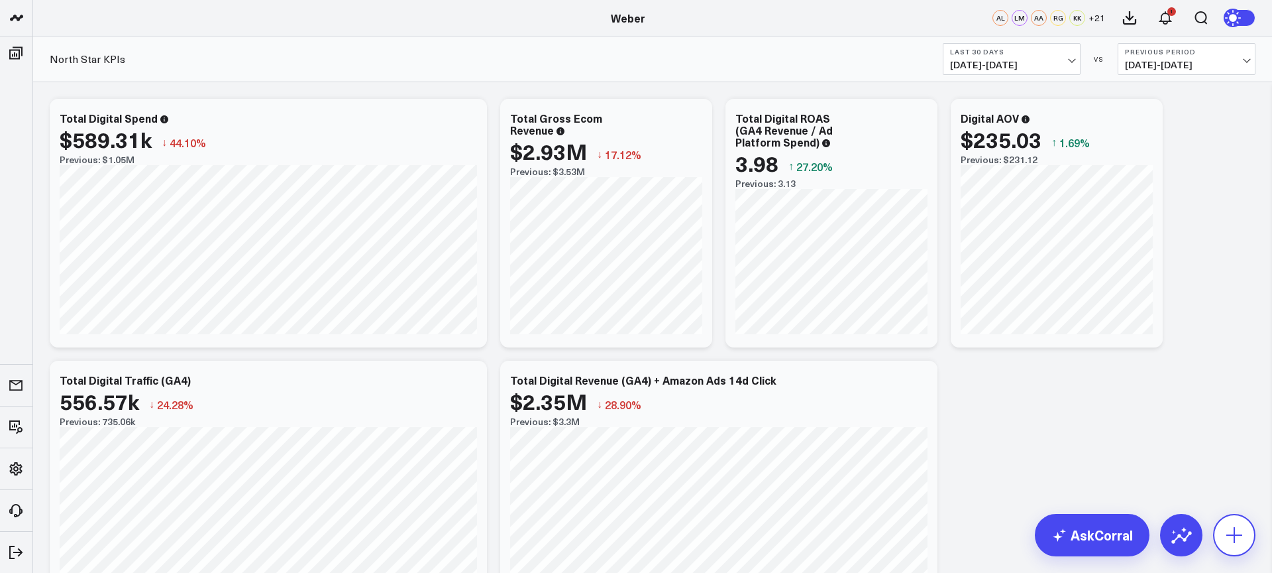
click at [1231, 528] on icon at bounding box center [1234, 534] width 21 height 21
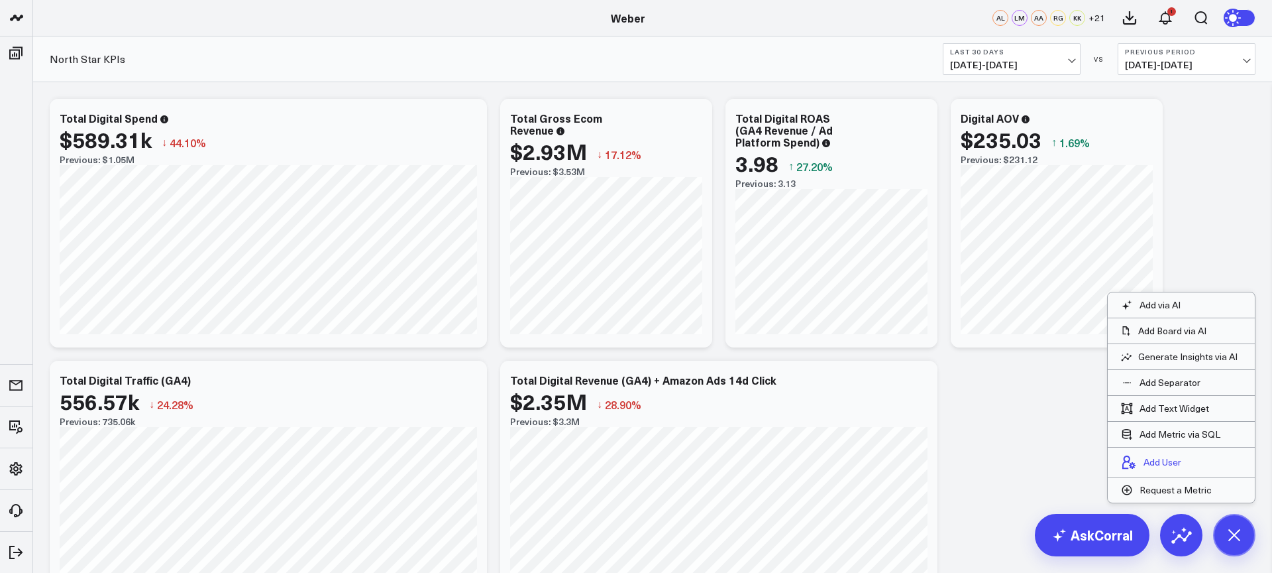
click at [1180, 459] on p "Add User" at bounding box center [1163, 462] width 38 height 12
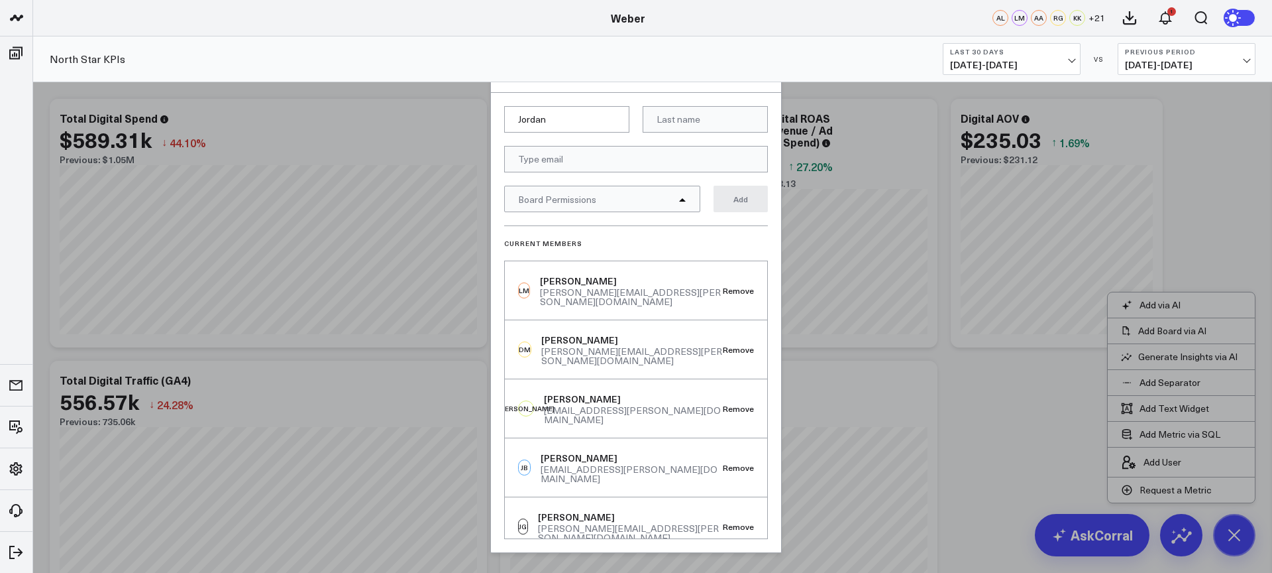
type input "Jordan"
type input "s"
type input "Siegel"
paste input "jordan.siegel@vokal.io"
type input "jordan.siegel@vokal.io"
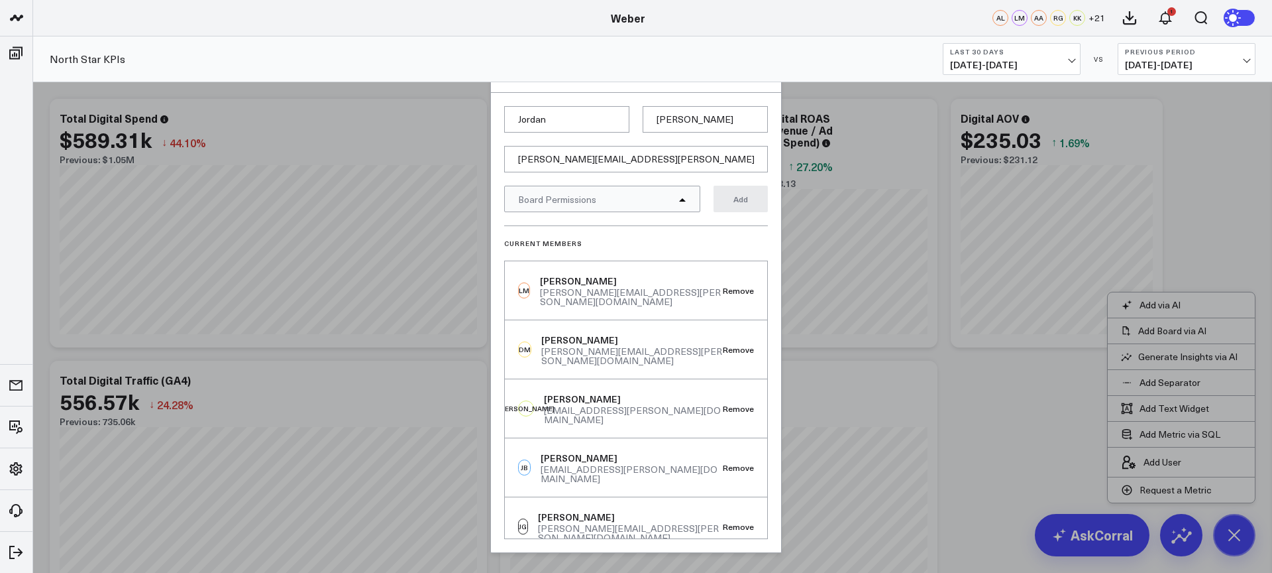
click at [594, 197] on span "Board Permissions" at bounding box center [557, 199] width 78 height 13
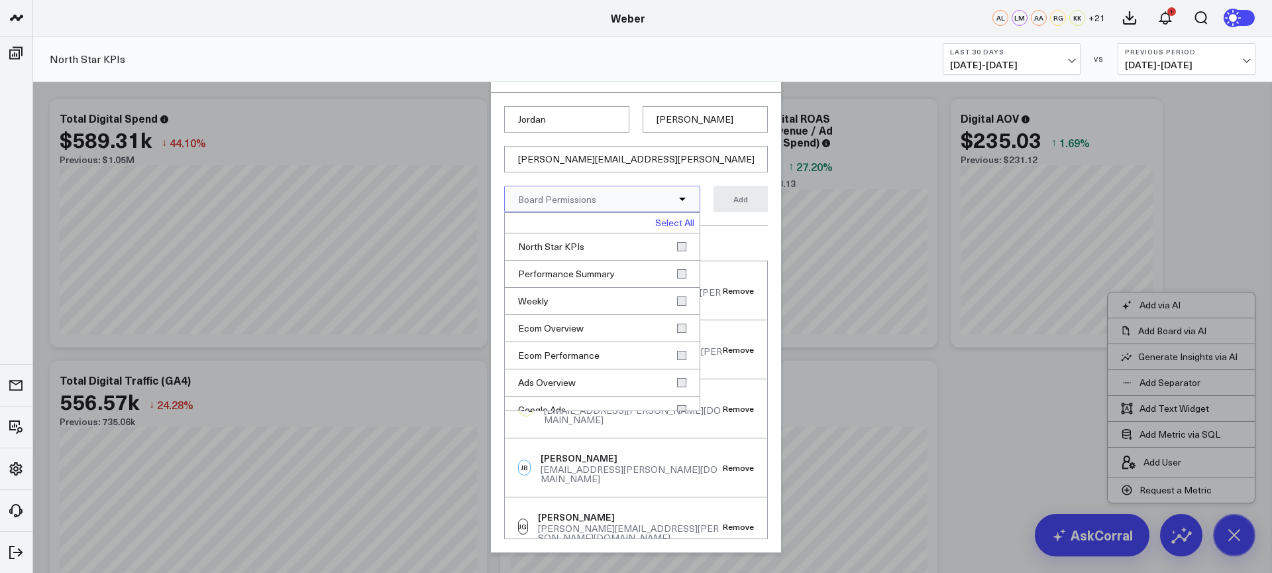
click at [655, 218] on link "Select All" at bounding box center [674, 222] width 39 height 9
click at [749, 203] on button "Add" at bounding box center [741, 199] width 54 height 27
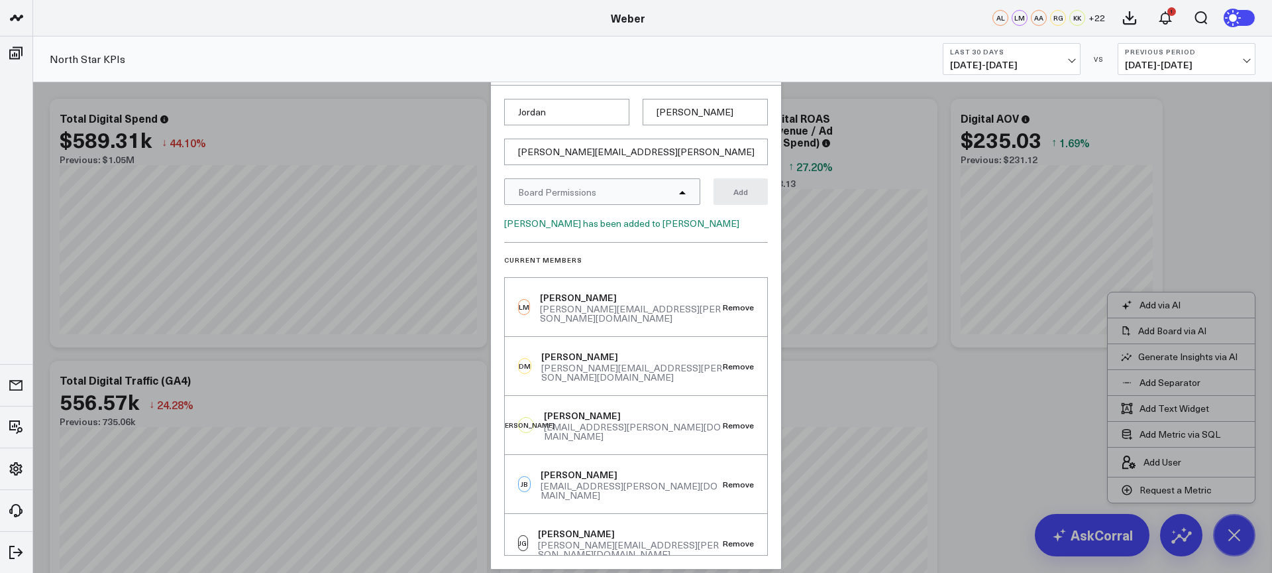
click at [1048, 455] on div at bounding box center [636, 286] width 1272 height 573
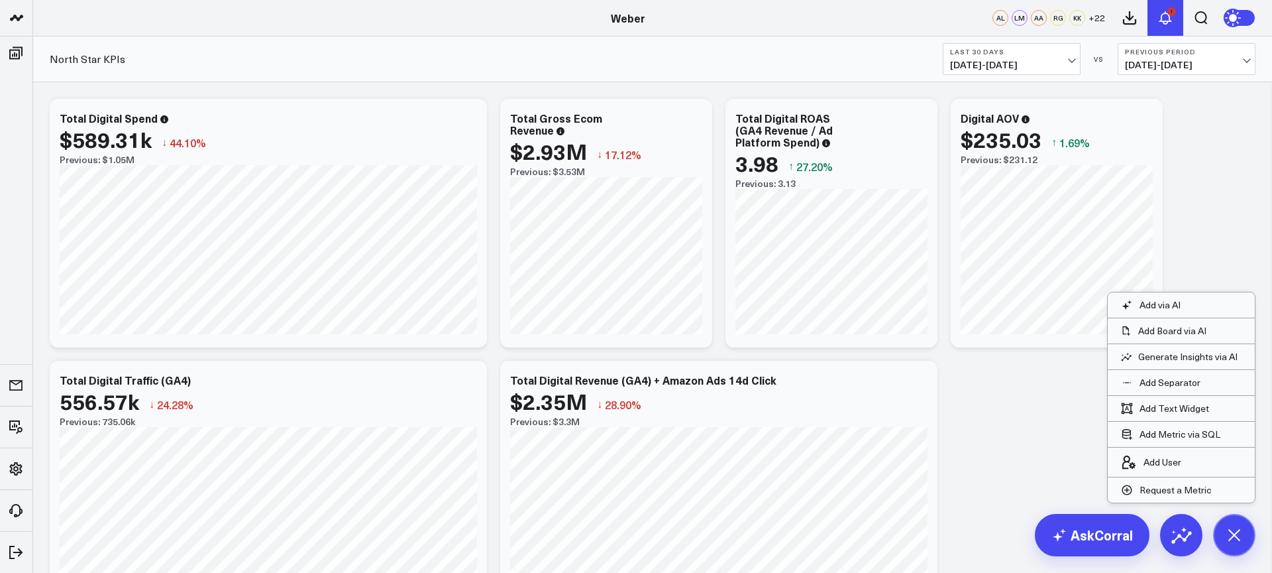
click at [1162, 20] on icon at bounding box center [1166, 18] width 16 height 16
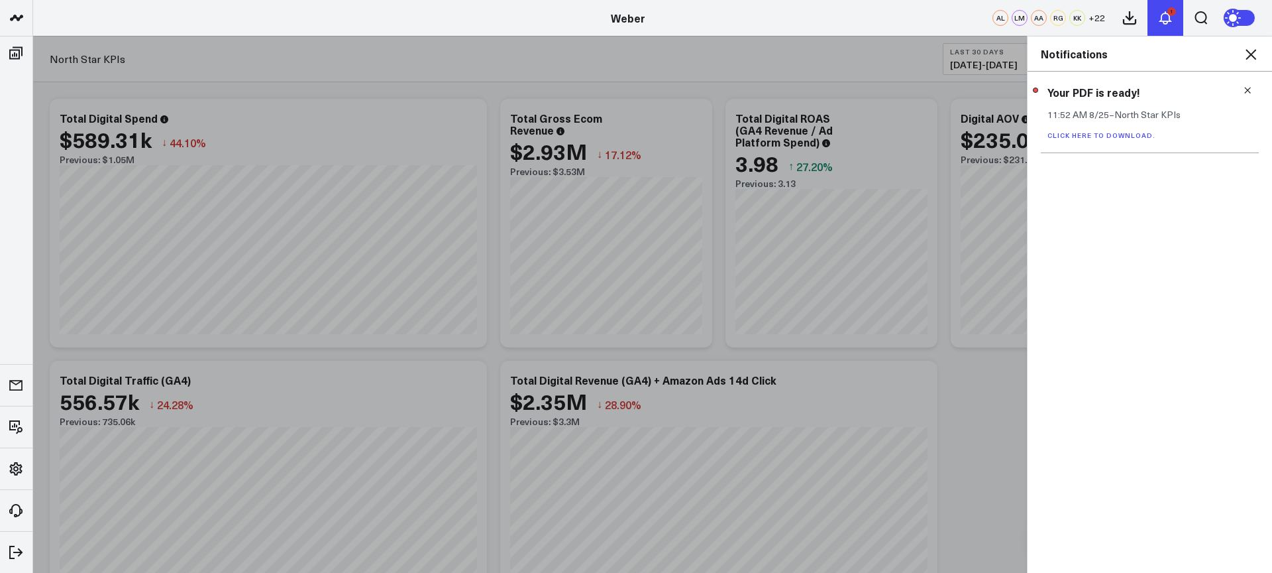
click at [1162, 27] on button "1" at bounding box center [1166, 18] width 36 height 36
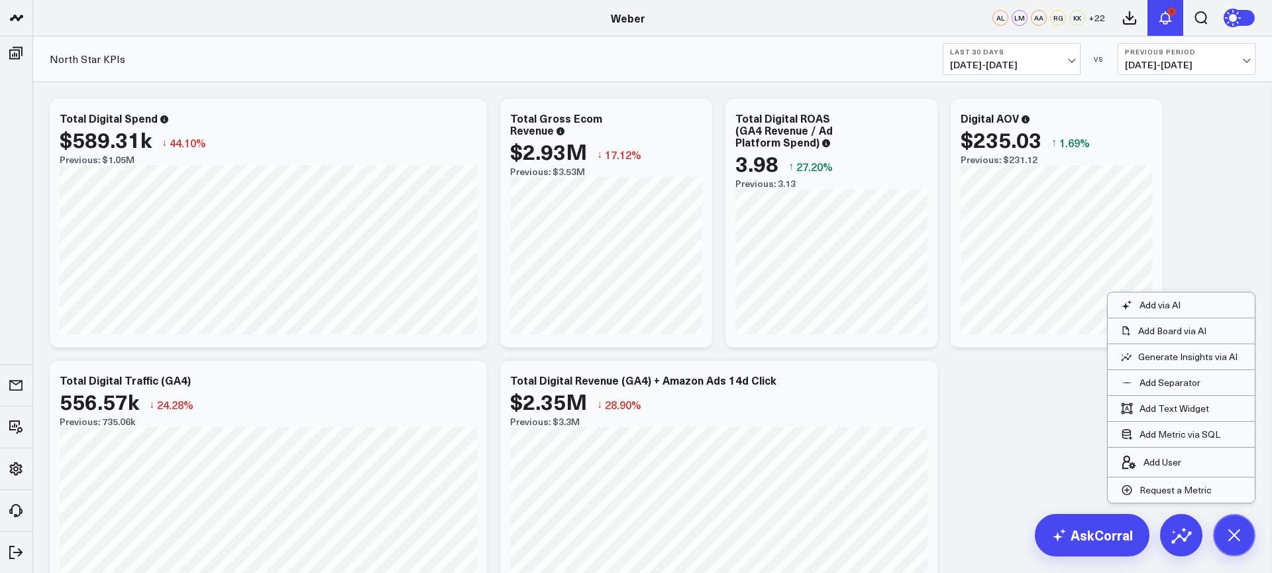
click at [1162, 28] on button "1" at bounding box center [1166, 18] width 36 height 36
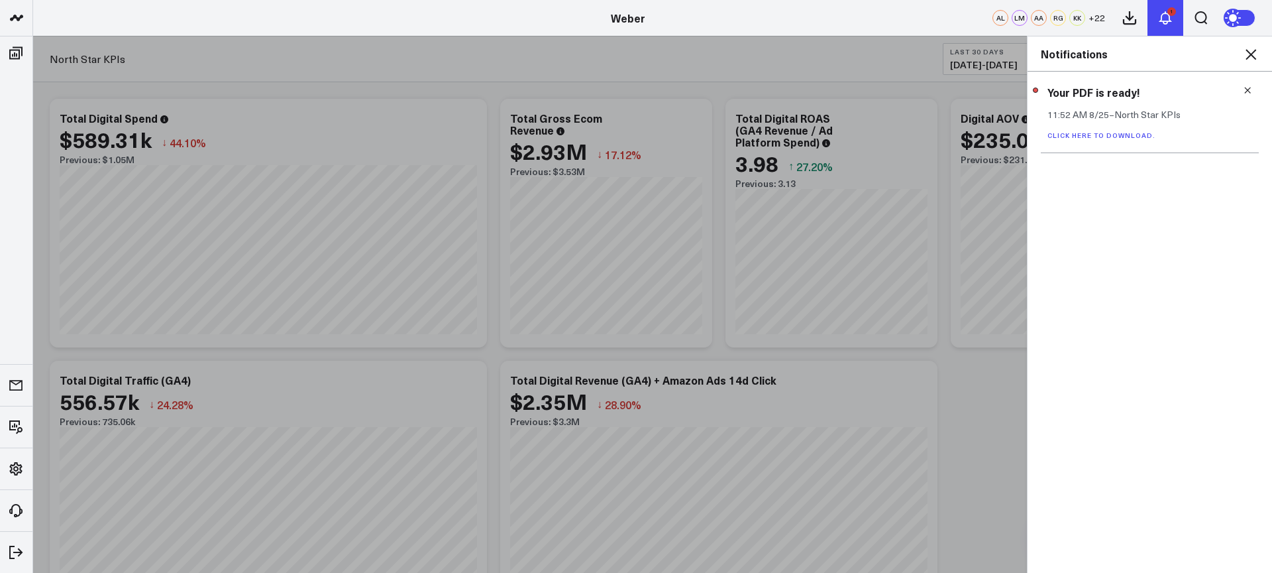
click at [1162, 29] on button "1" at bounding box center [1166, 18] width 36 height 36
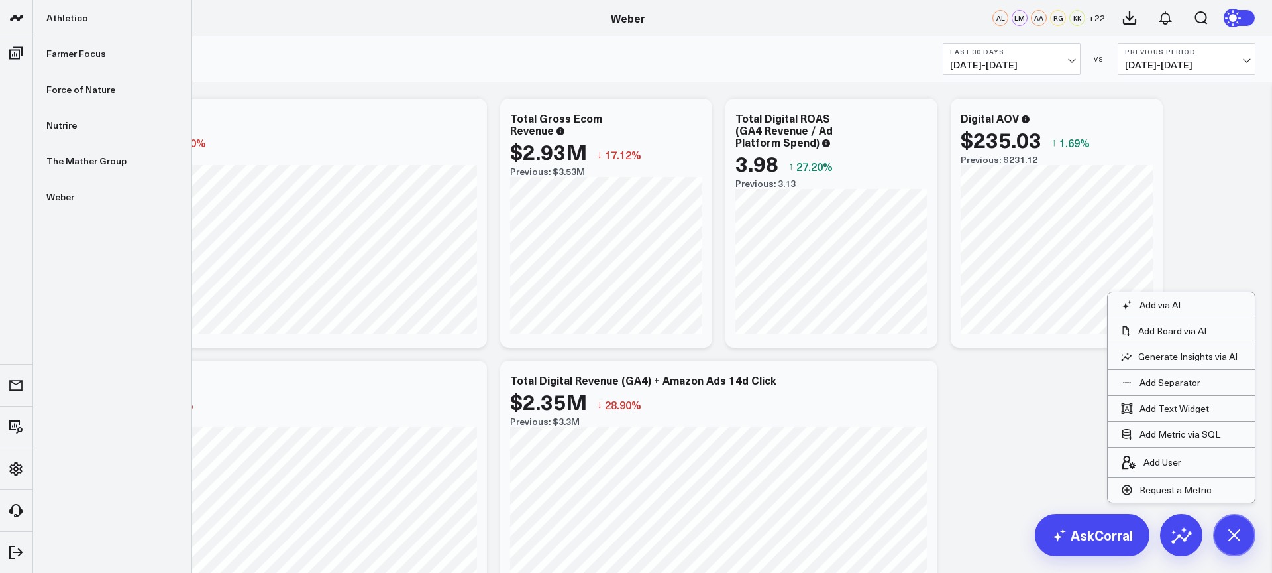
click at [15, 26] on link at bounding box center [16, 18] width 33 height 36
